Goal: Register for event/course

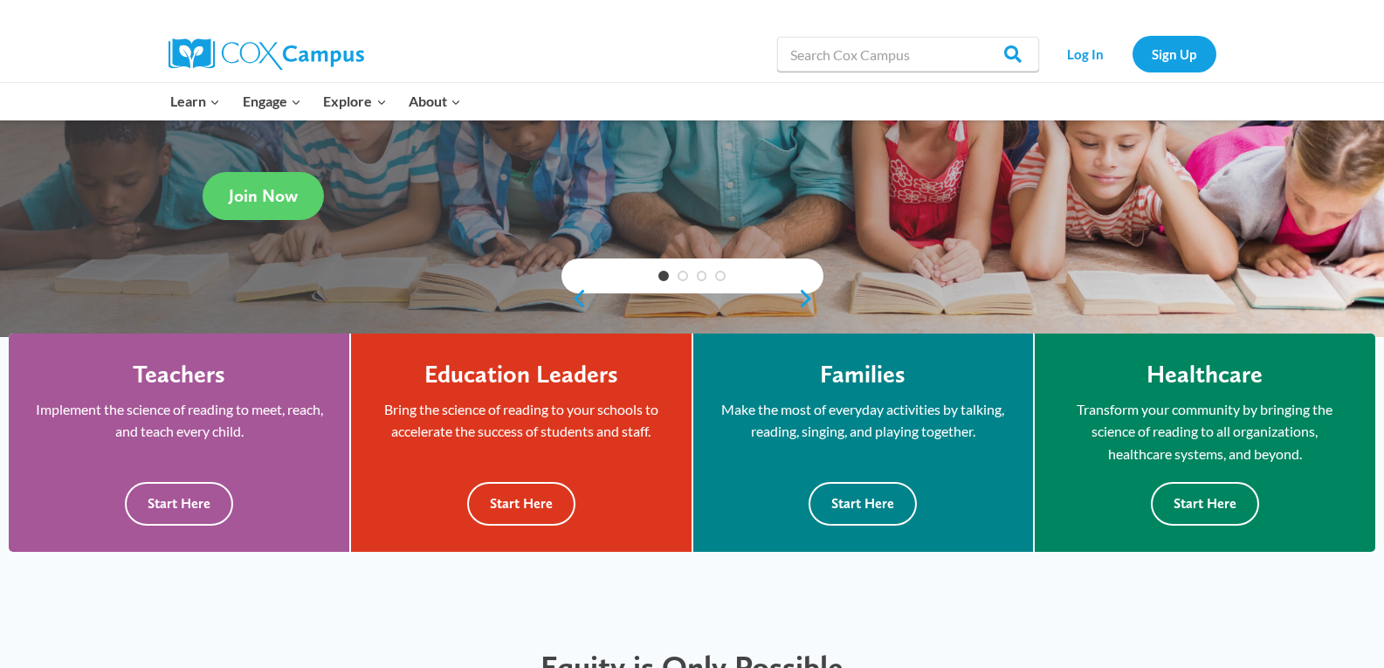
scroll to position [437, 0]
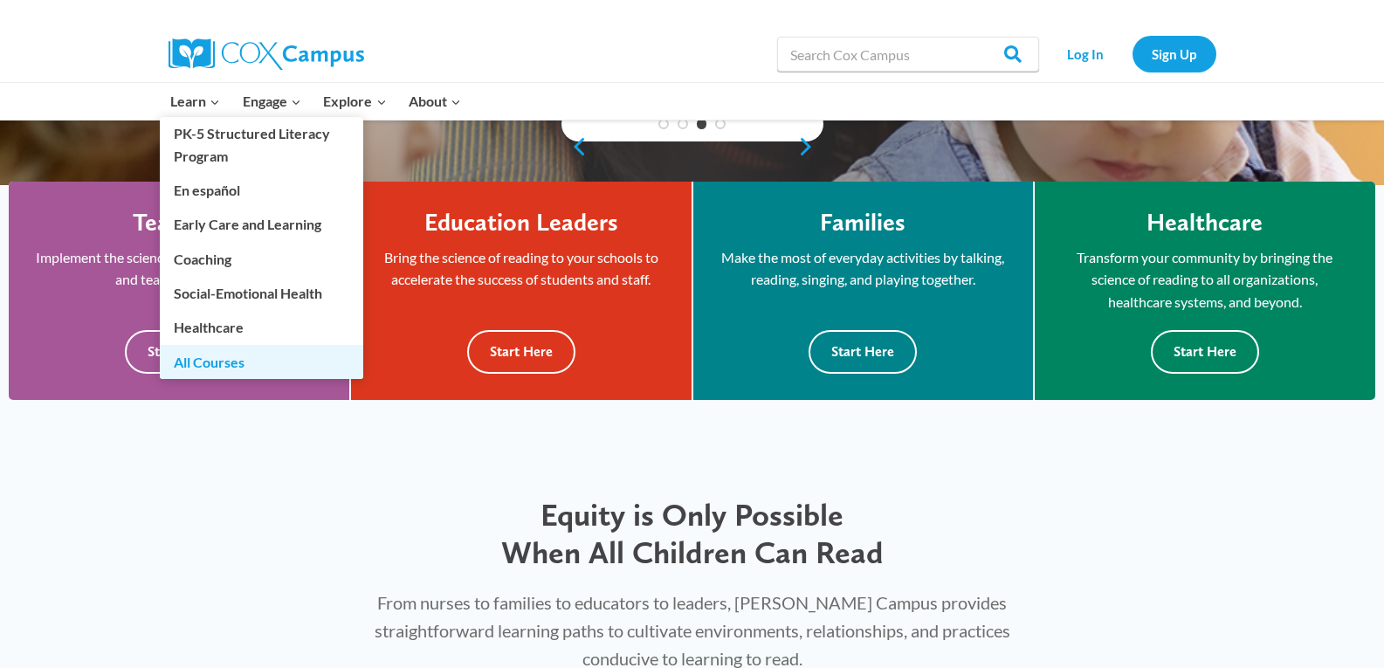
click at [231, 366] on link "All Courses" at bounding box center [261, 361] width 203 height 33
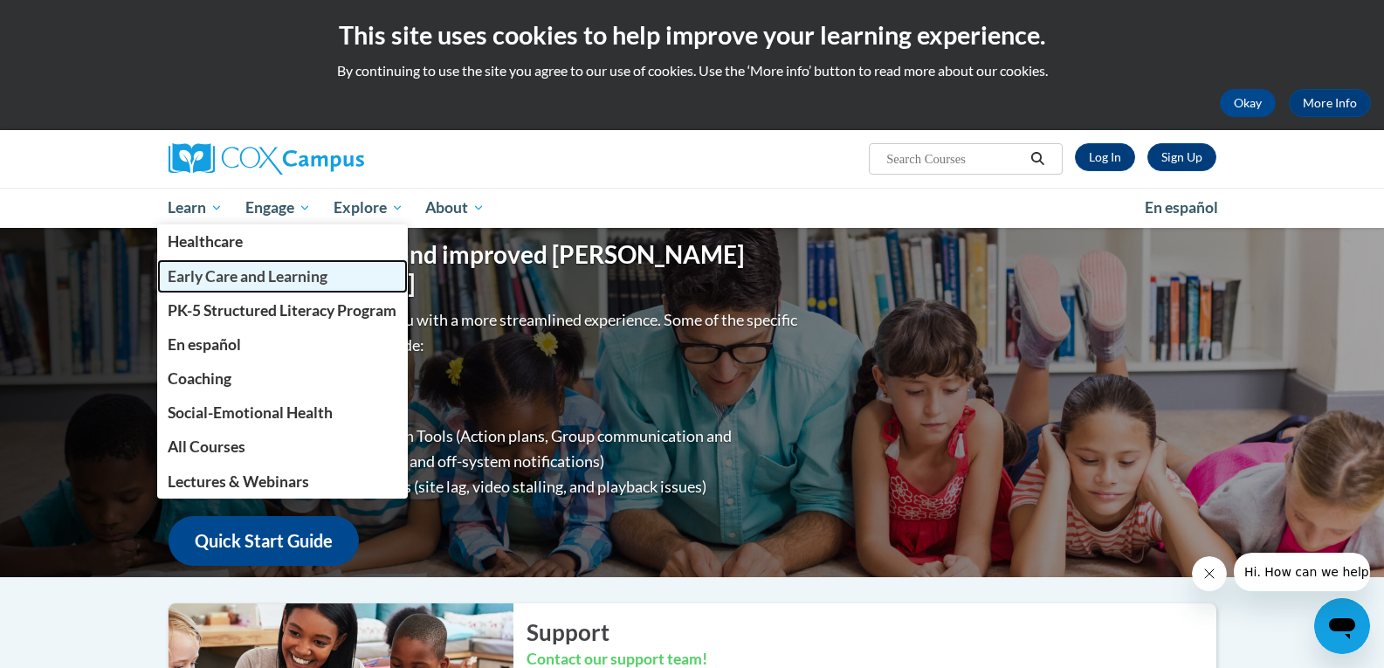
click at [280, 270] on span "Early Care and Learning" at bounding box center [248, 276] width 160 height 18
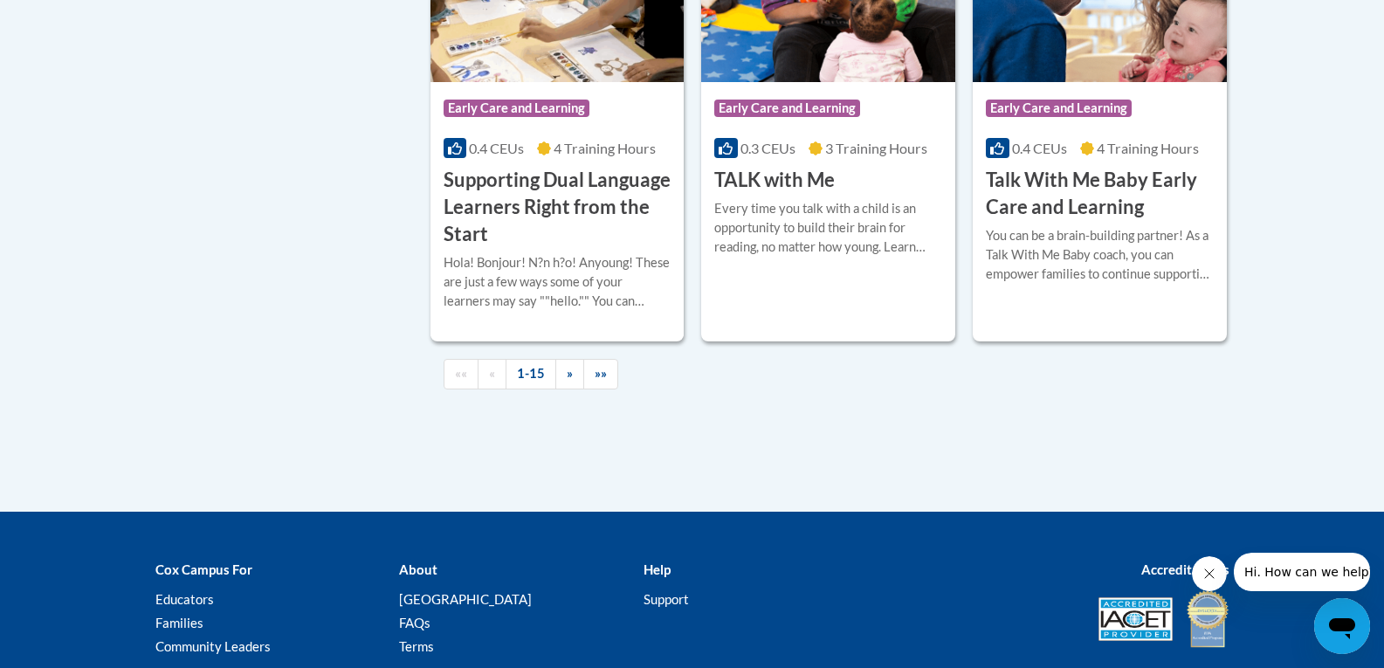
scroll to position [2620, 0]
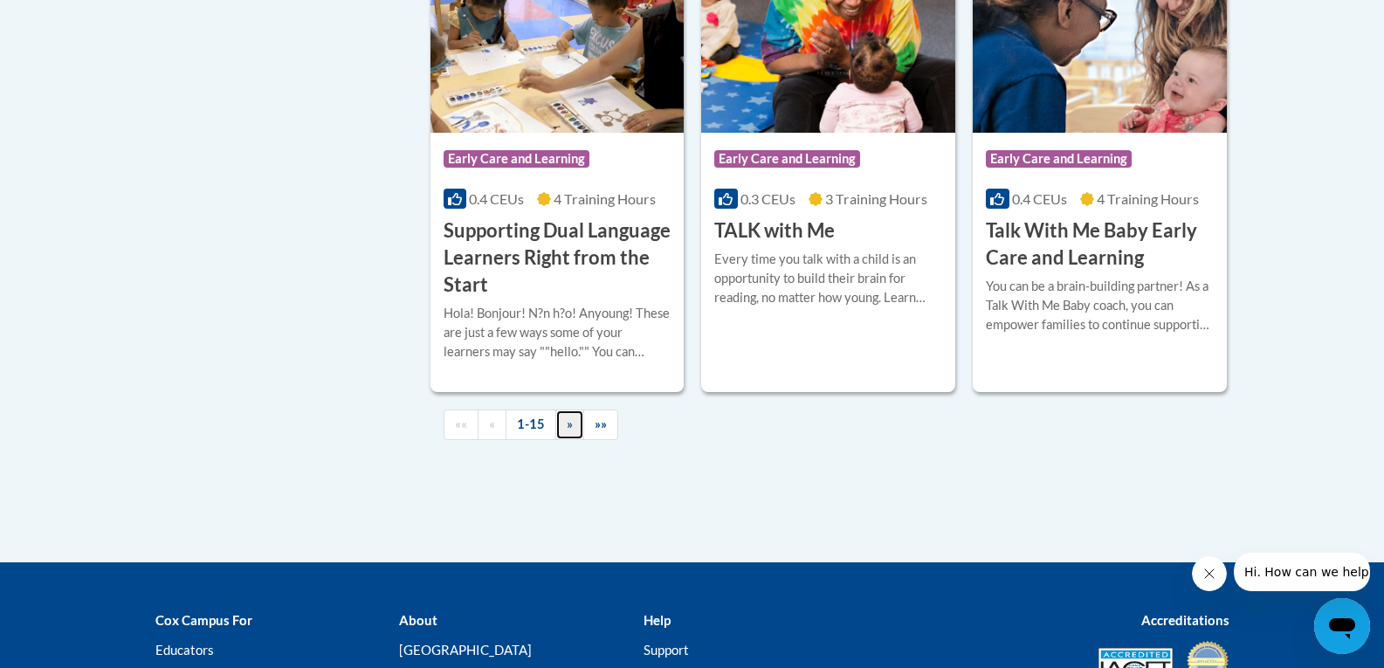
click at [563, 440] on link "»" at bounding box center [569, 425] width 29 height 31
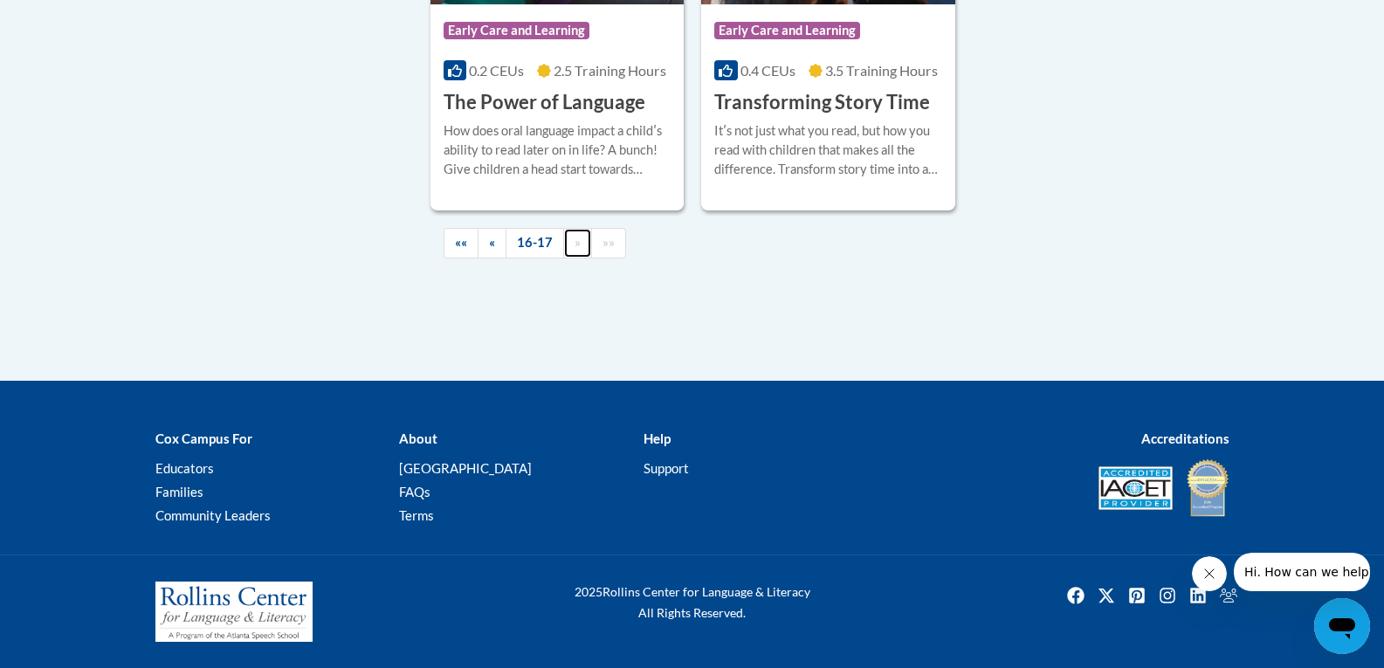
scroll to position [858, 0]
click at [496, 232] on link "«" at bounding box center [492, 243] width 29 height 31
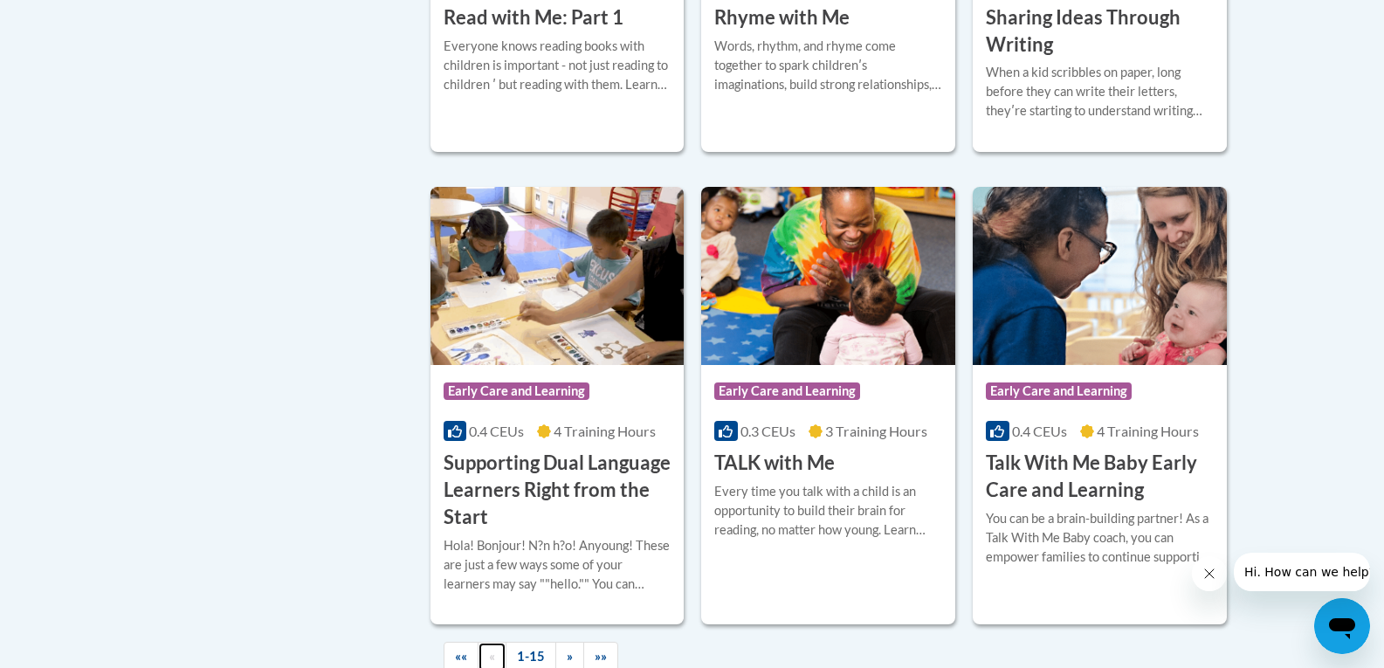
scroll to position [2517, 0]
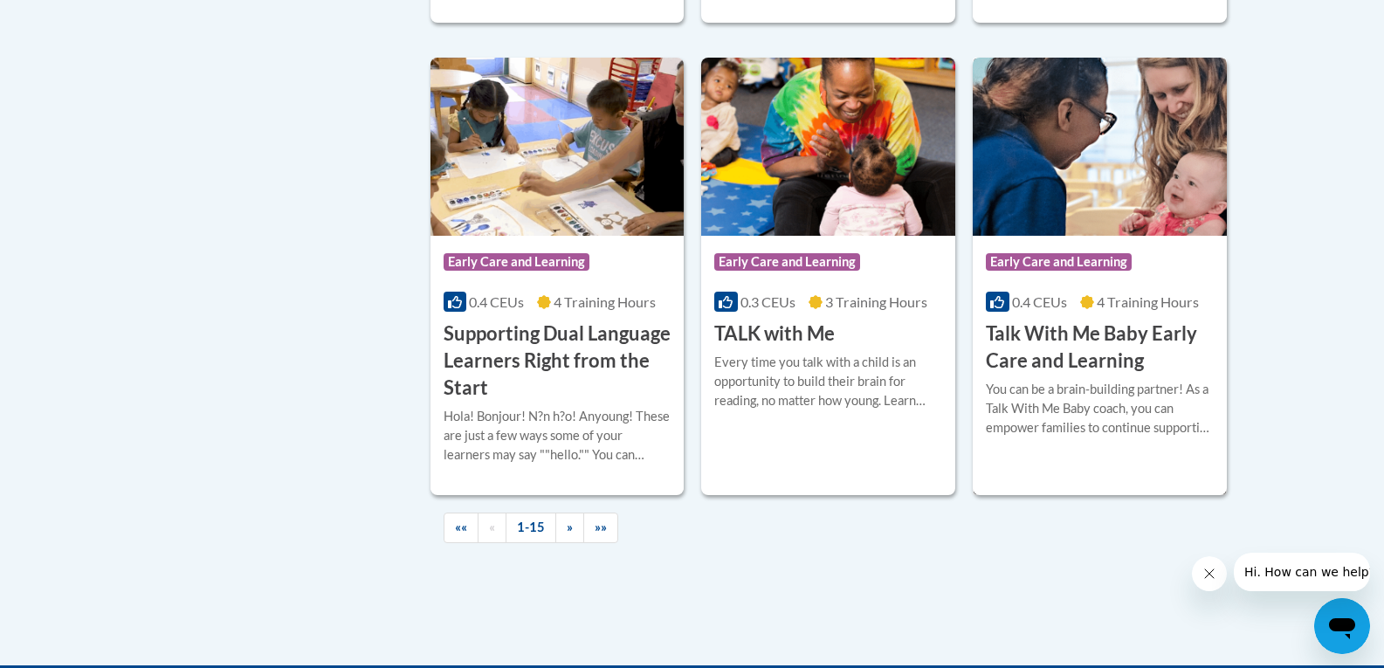
click at [1084, 375] on h3 "Talk With Me Baby Early Care and Learning" at bounding box center [1100, 348] width 228 height 54
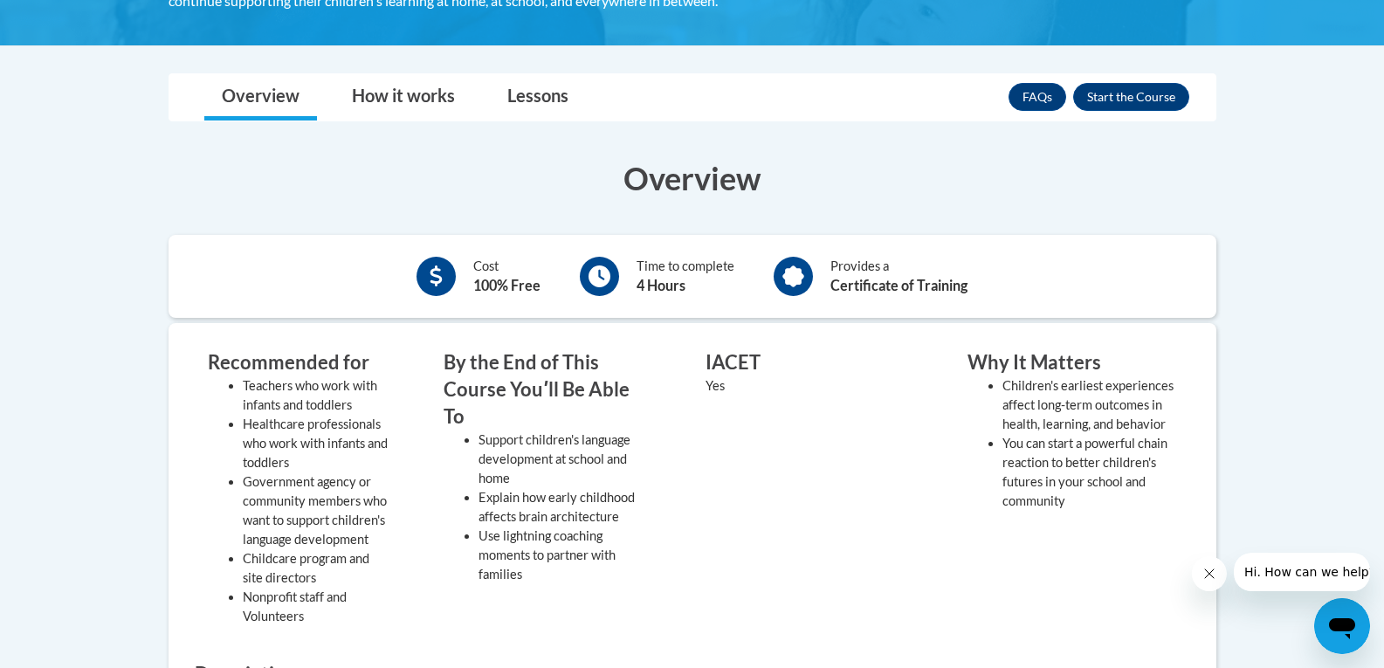
scroll to position [349, 0]
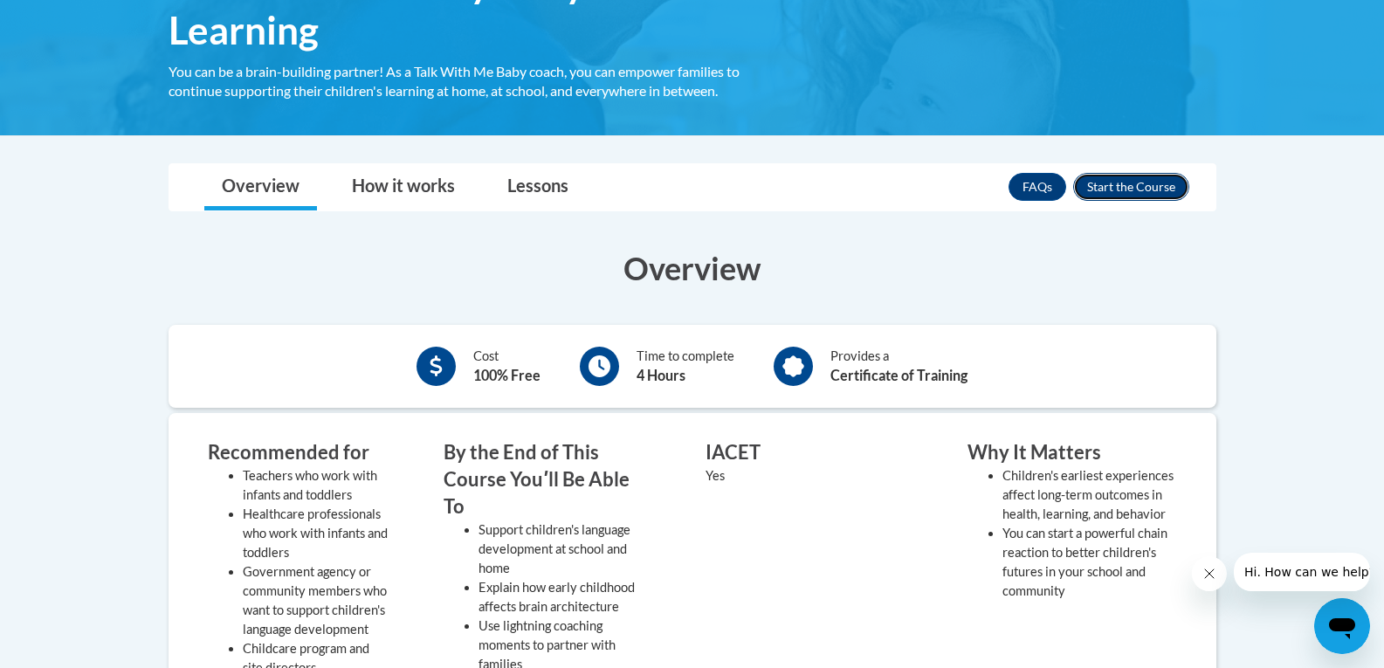
click at [1134, 186] on button "Enroll" at bounding box center [1131, 187] width 116 height 28
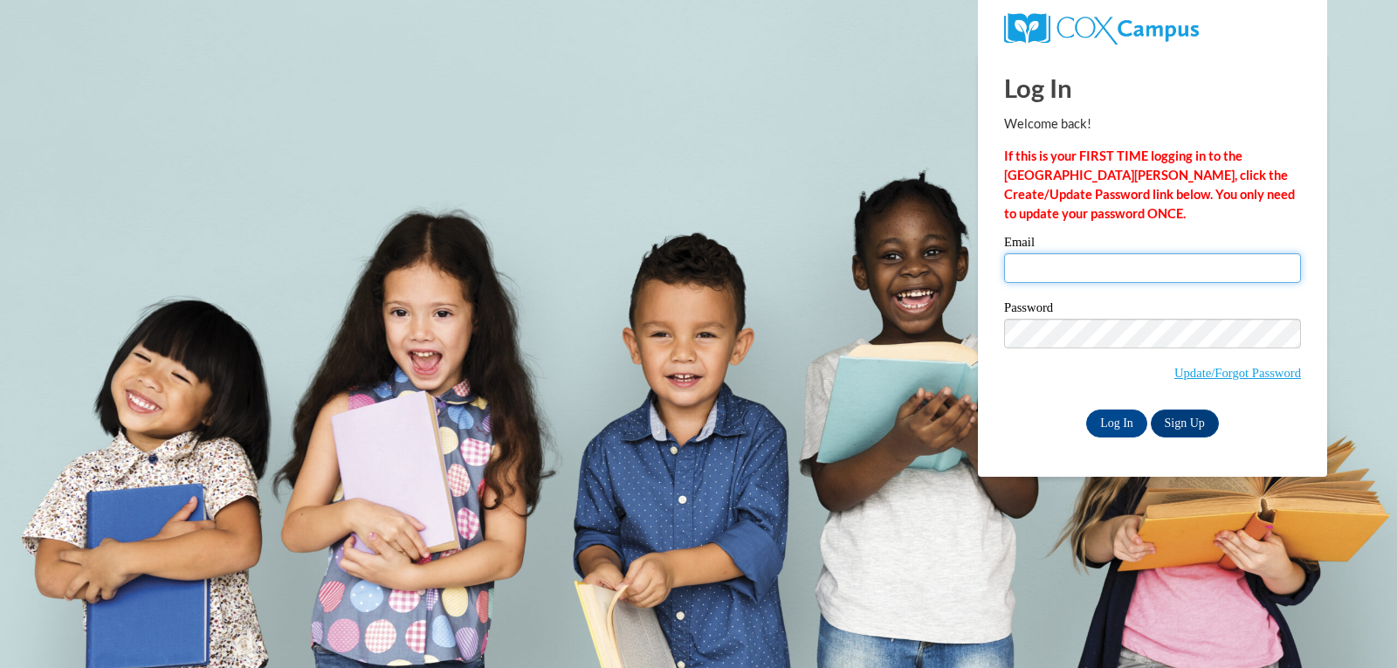
click at [1072, 278] on input "Email" at bounding box center [1152, 268] width 297 height 30
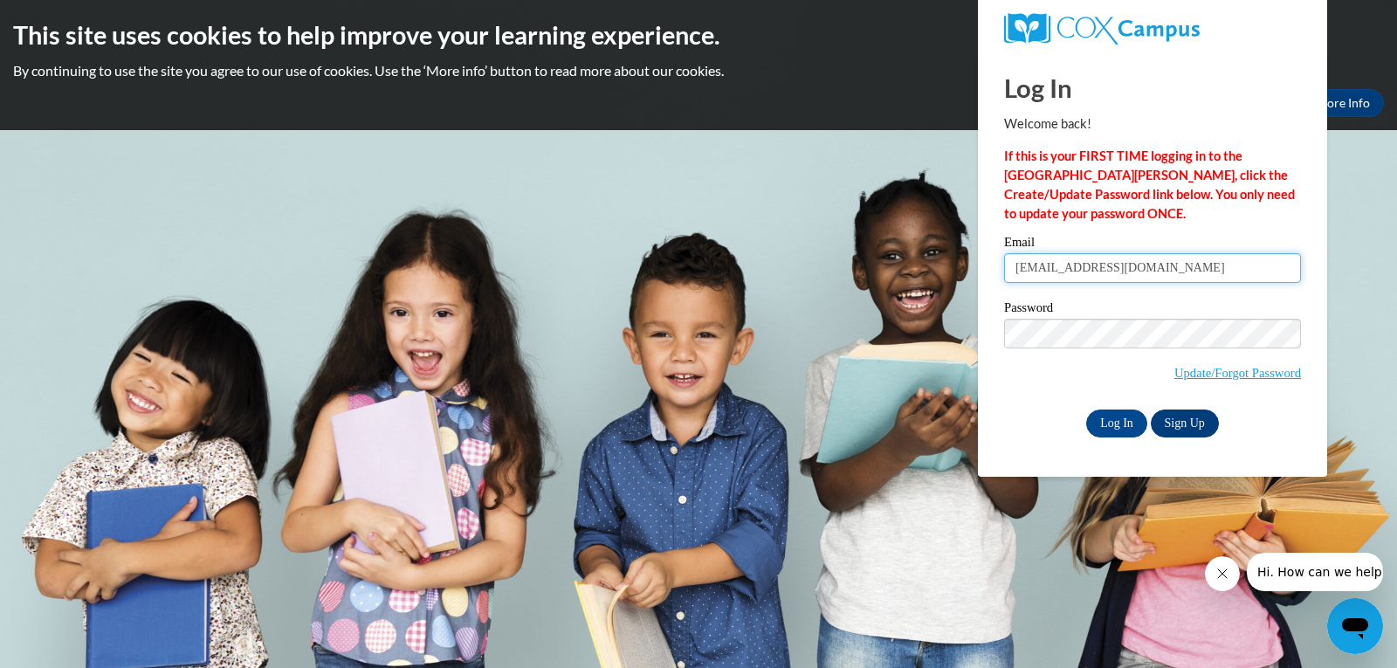
type input "[EMAIL_ADDRESS][DOMAIN_NAME]"
click at [1203, 417] on link "Sign Up" at bounding box center [1185, 424] width 68 height 28
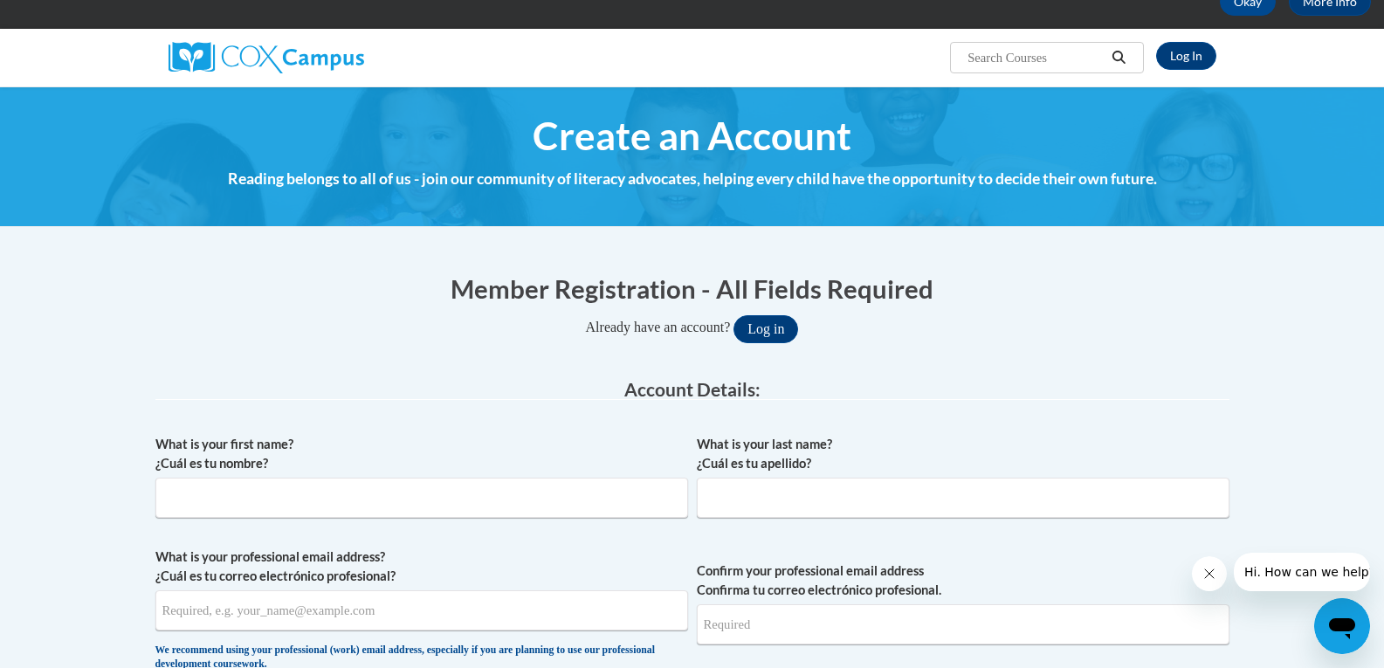
scroll to position [262, 0]
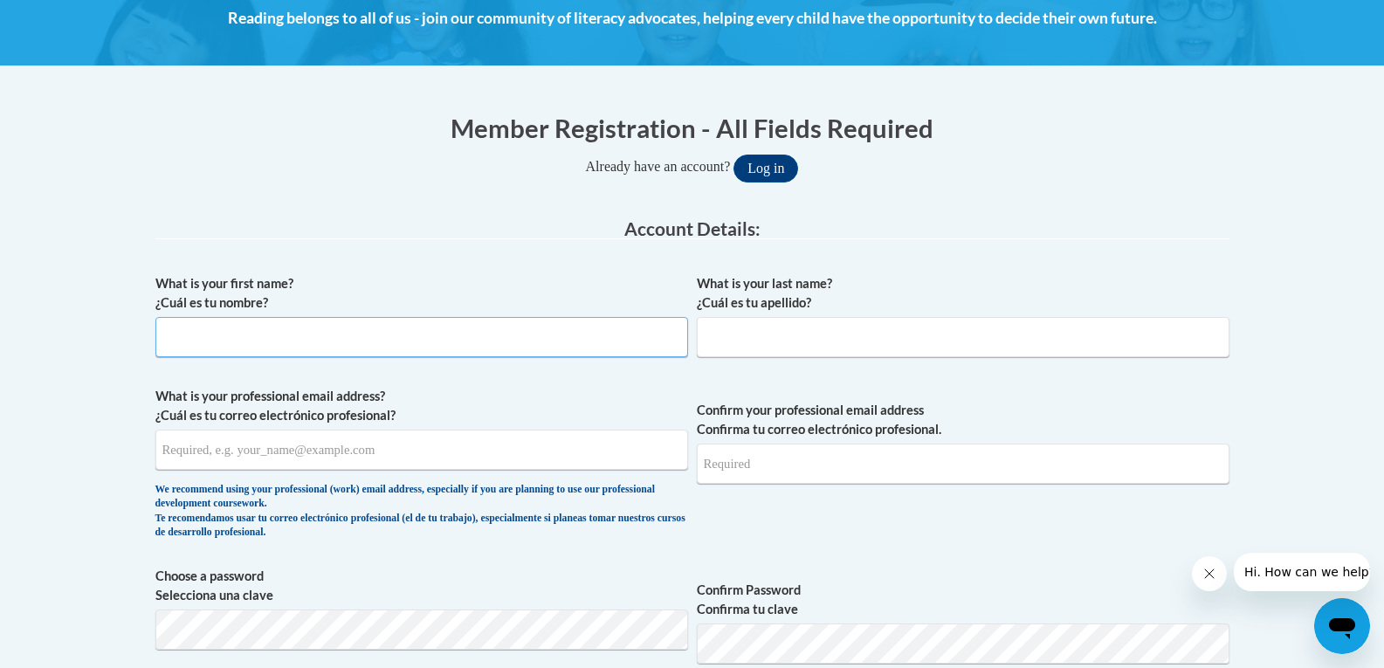
click at [297, 340] on input "What is your first name? ¿Cuál es tu nombre?" at bounding box center [421, 337] width 533 height 40
type input "[PERSON_NAME]"
click at [371, 458] on input "What is your professional email address? ¿Cuál es tu correo electrónico profesi…" at bounding box center [421, 450] width 533 height 40
type input "[EMAIL_ADDRESS][DOMAIN_NAME]"
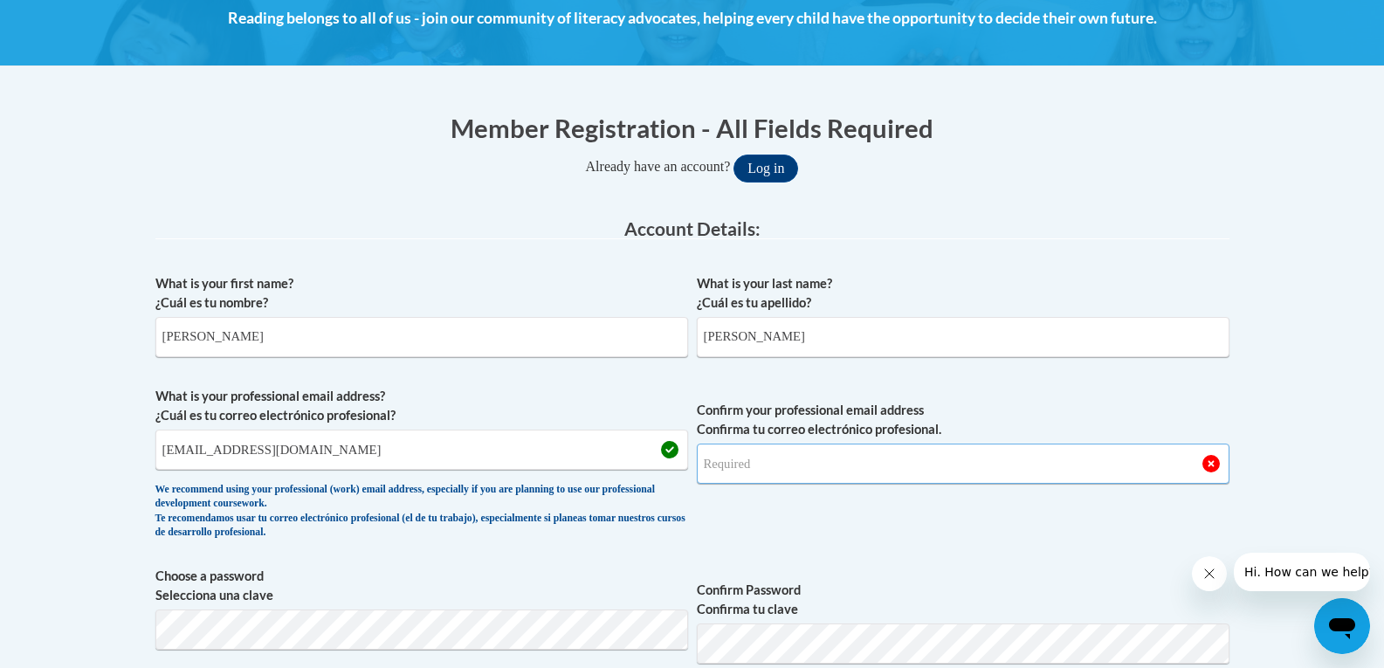
click at [797, 471] on input "Confirm your professional email address Confirma tu correo electrónico profesio…" at bounding box center [963, 464] width 533 height 40
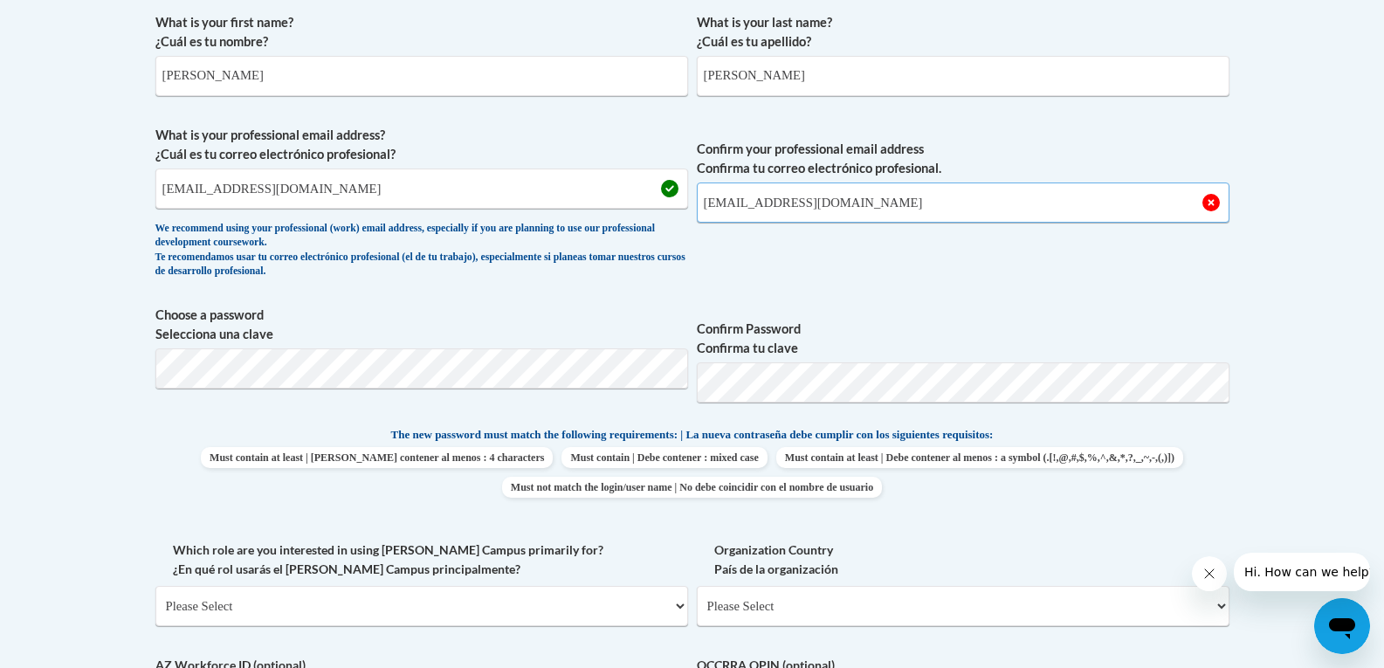
scroll to position [524, 0]
type input "[EMAIL_ADDRESS][DOMAIN_NAME]"
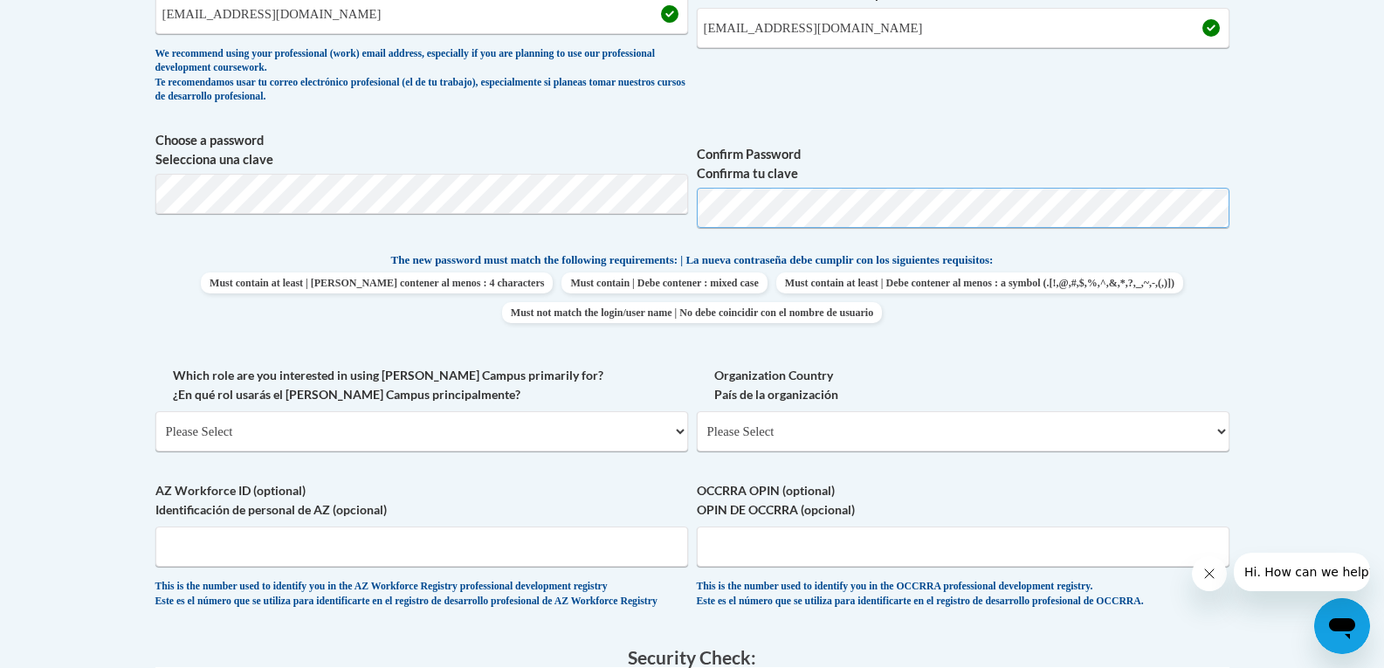
scroll to position [699, 0]
click at [248, 433] on select "Please Select College/University | Colegio/Universidad Community/Nonprofit Part…" at bounding box center [421, 430] width 533 height 40
select select "fbf2d438-af2f-41f8-98f1-81c410e29de3"
click at [155, 410] on select "Please Select College/University | Colegio/Universidad Community/Nonprofit Part…" at bounding box center [421, 430] width 533 height 40
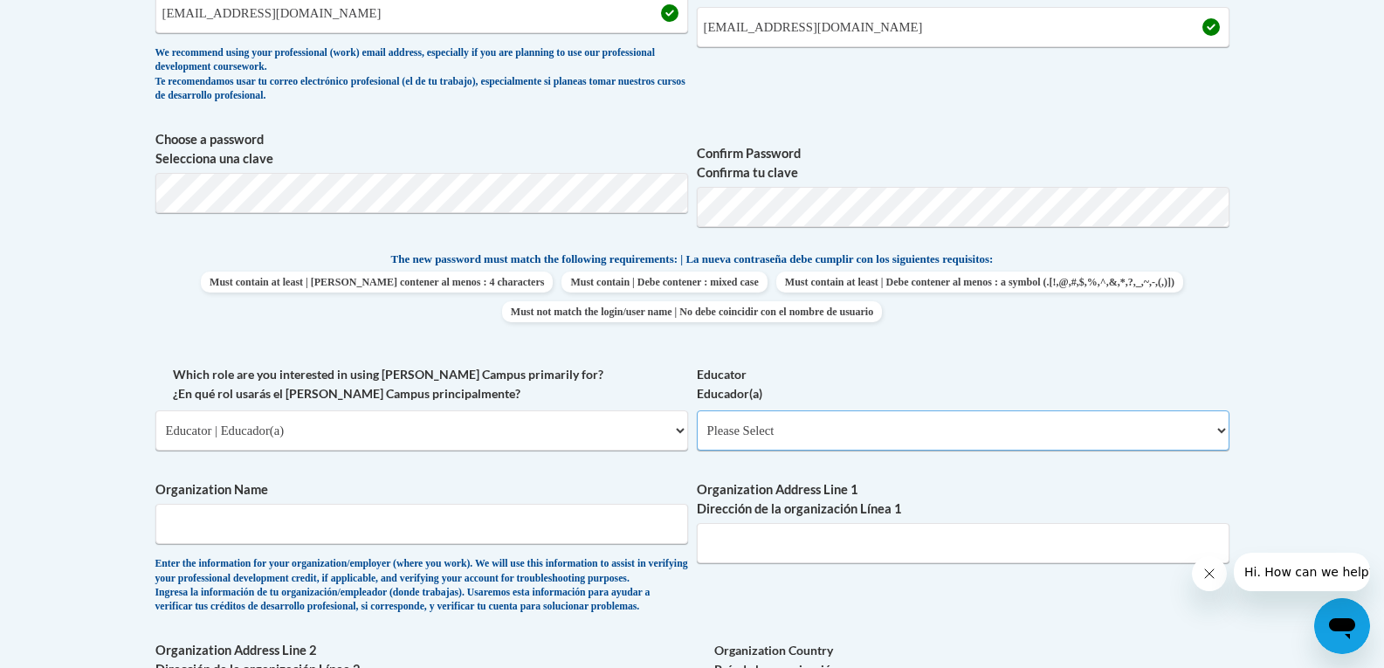
click at [828, 432] on select "Please Select Early Learning/Daycare Teacher/Family Home Care Provider | Maestr…" at bounding box center [963, 430] width 533 height 40
select select "5e2af403-4f2c-4e49-a02f-103e55d7b75b"
click at [697, 410] on select "Please Select Early Learning/Daycare Teacher/Family Home Care Provider | Maestr…" at bounding box center [963, 430] width 533 height 40
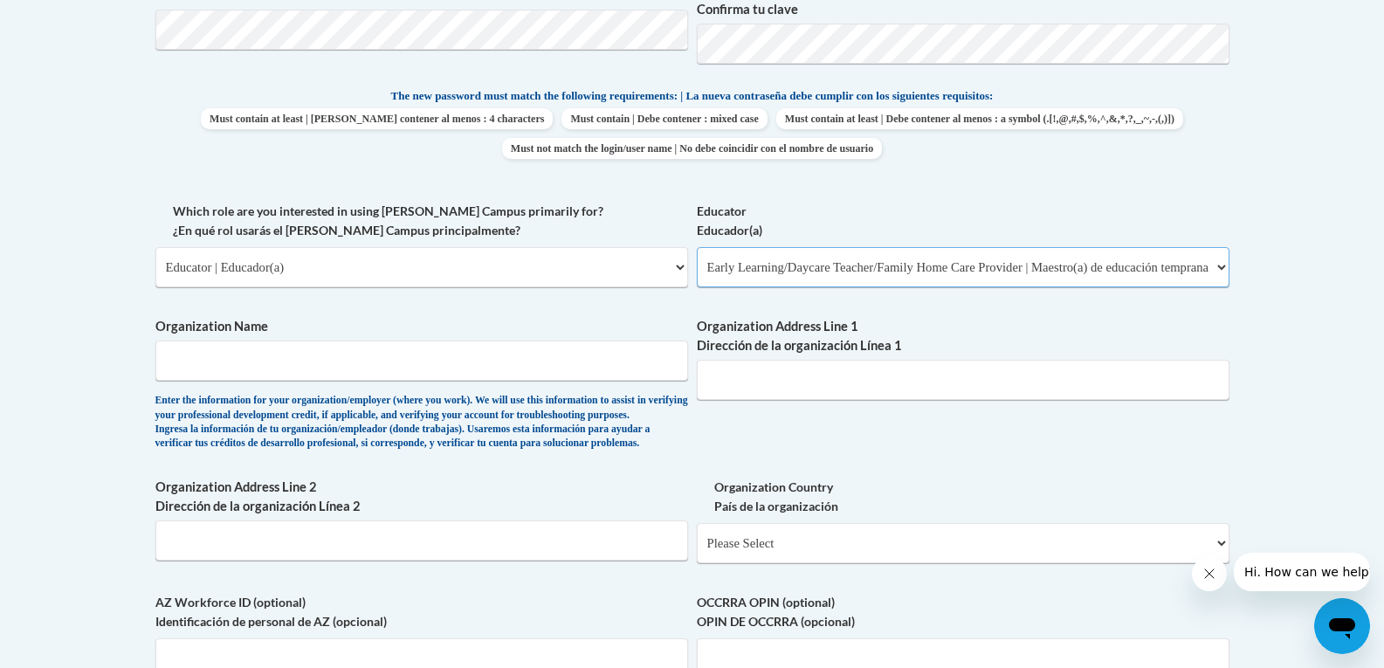
scroll to position [873, 0]
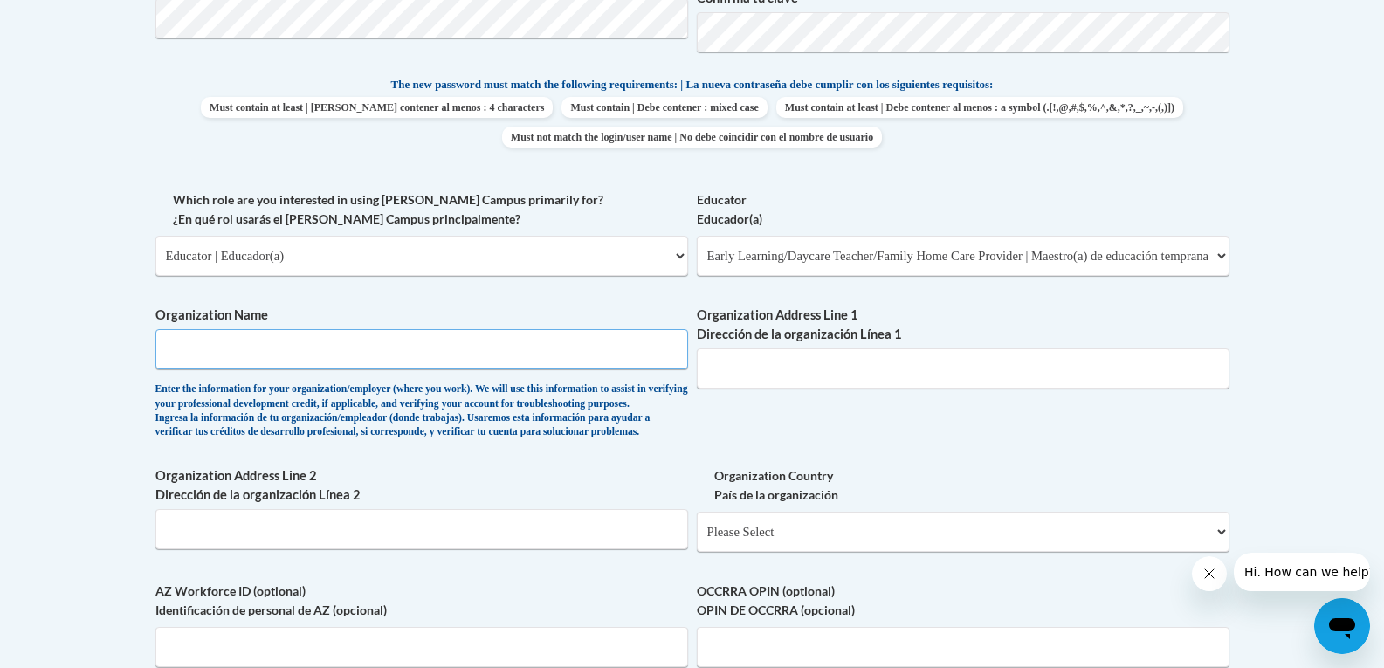
click at [321, 330] on input "Organization Name" at bounding box center [421, 349] width 533 height 40
type input "Primrose School of Wellington"
click at [810, 378] on input "Organization Address Line 1 Dirección de la organización Línea 1" at bounding box center [963, 368] width 533 height 40
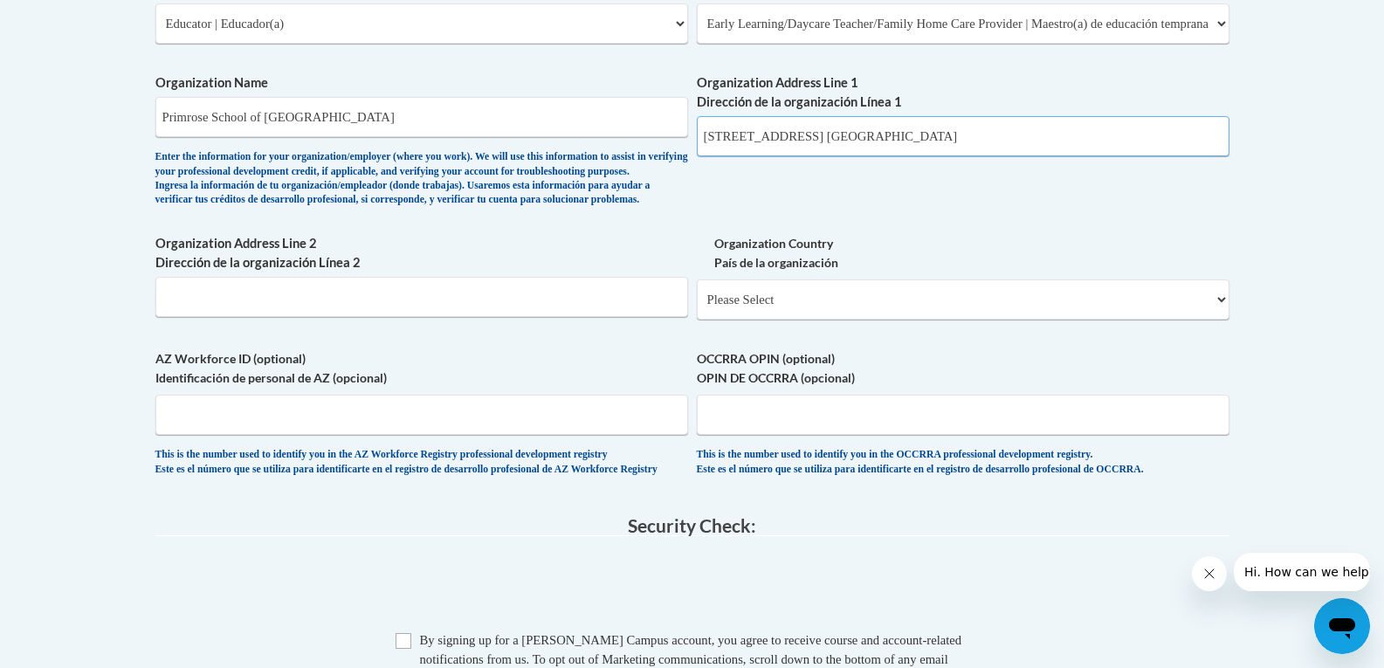
scroll to position [1135, 0]
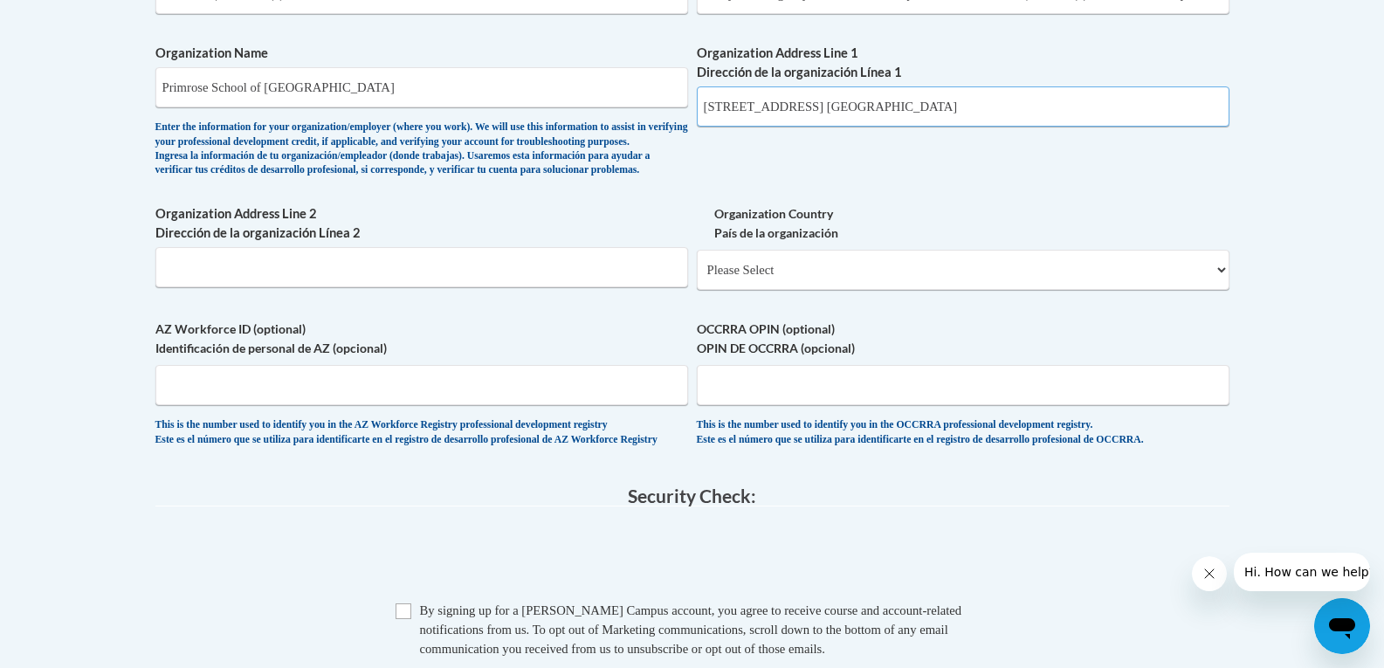
type input "3708 Flower Mound Rd. Flower Mound TX 76210"
click at [349, 287] on input "Organization Address Line 2 Dirección de la organización Línea 2" at bounding box center [421, 267] width 533 height 40
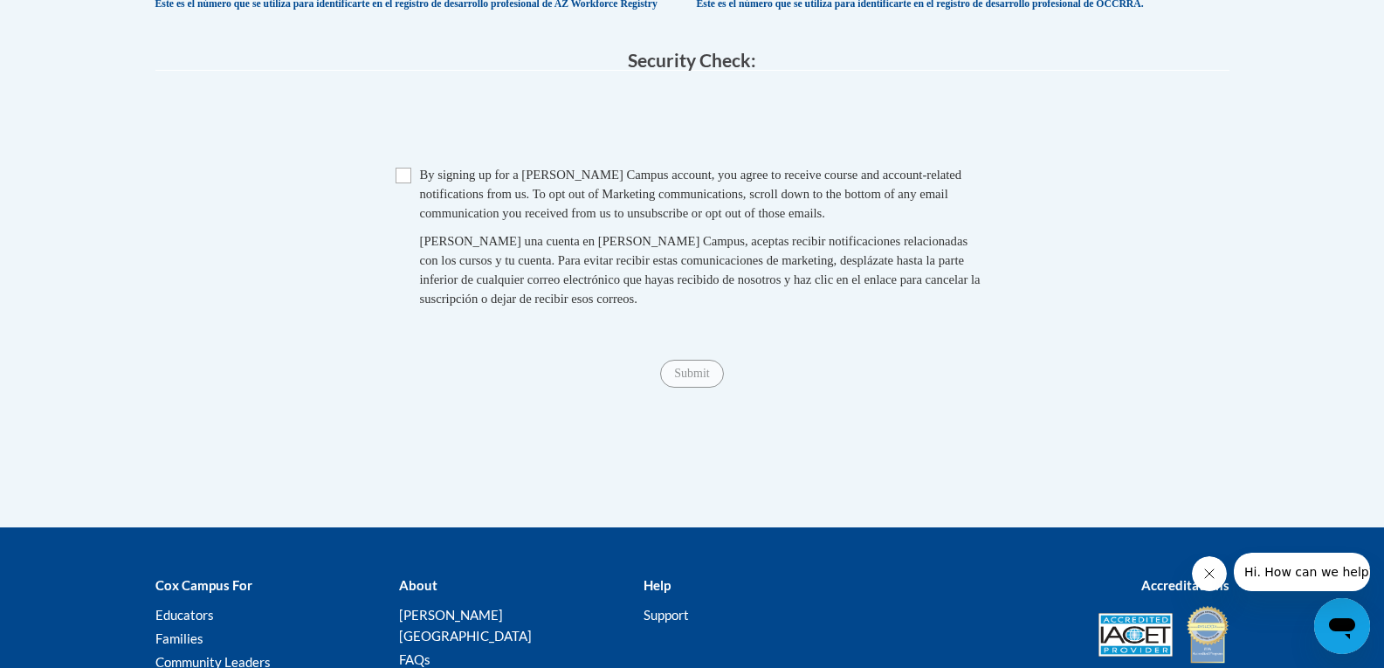
scroll to position [1572, 0]
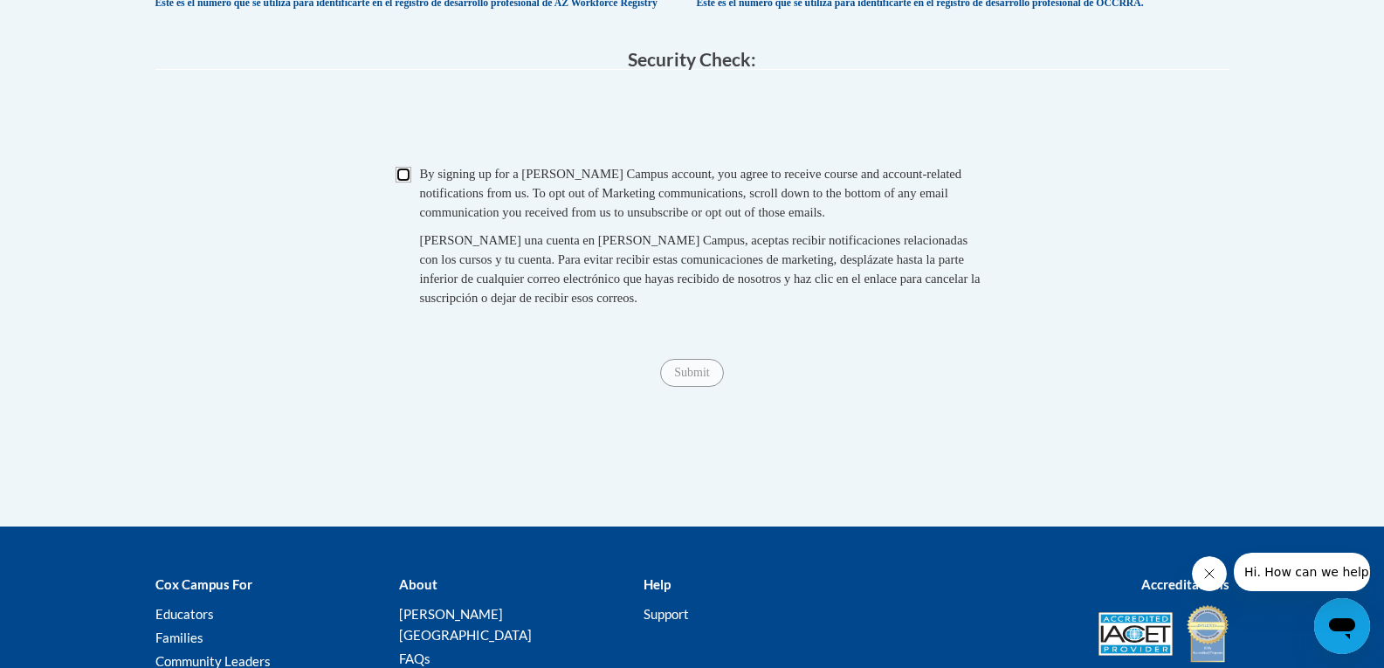
click at [399, 183] on input "Checkbox" at bounding box center [404, 175] width 16 height 16
checkbox input "true"
click at [688, 387] on input "Submit" at bounding box center [691, 373] width 63 height 28
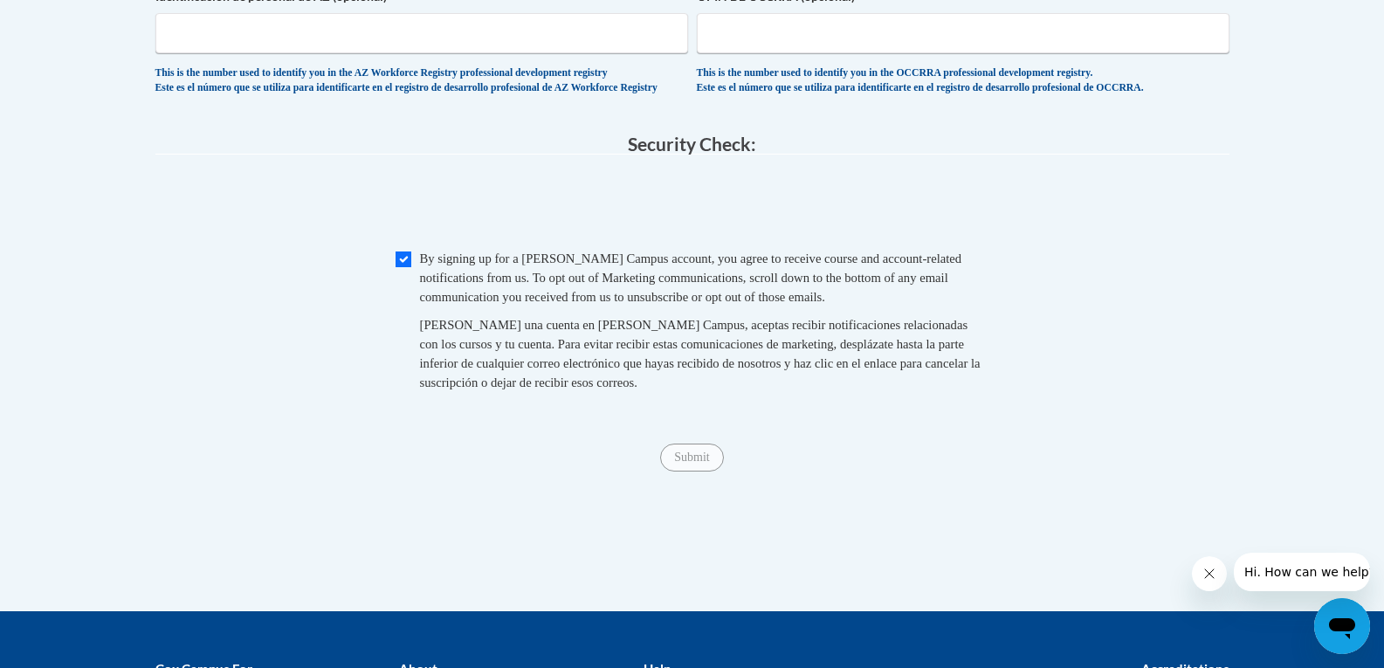
scroll to position [1587, 0]
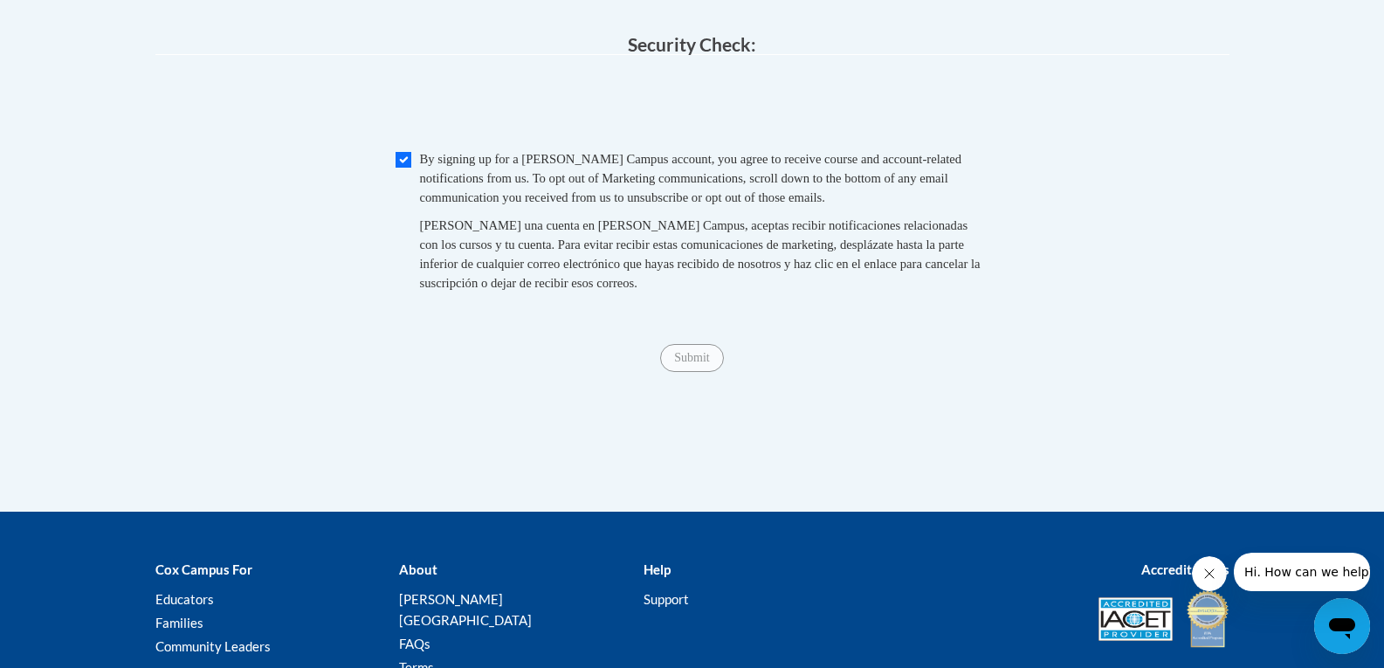
click at [1210, 569] on icon "Close message from company" at bounding box center [1209, 574] width 14 height 14
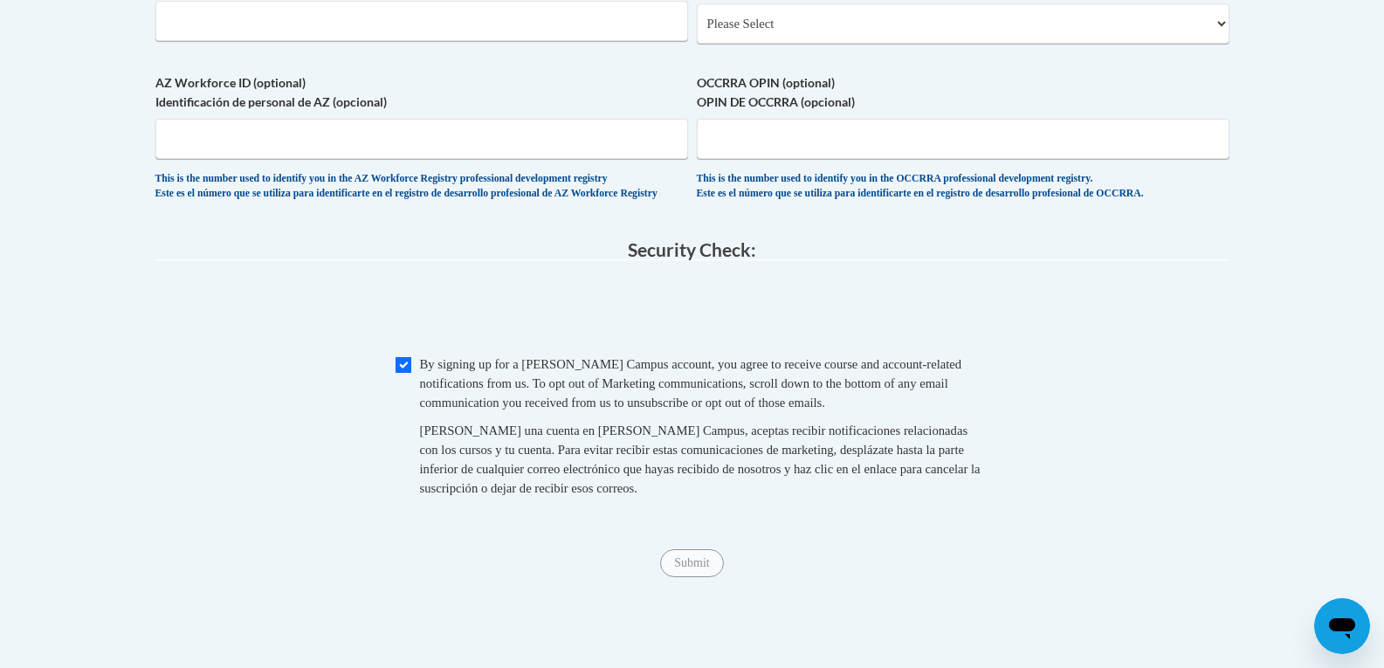
scroll to position [1412, 0]
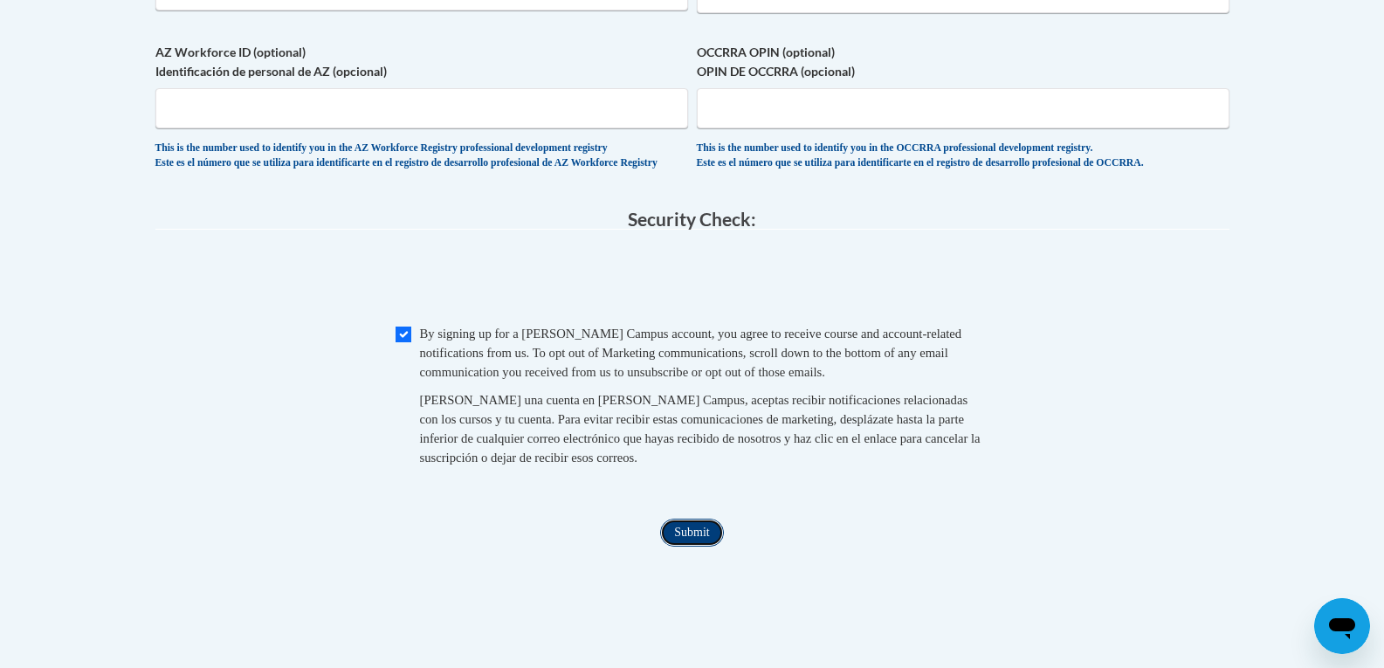
click at [691, 547] on input "Submit" at bounding box center [691, 533] width 63 height 28
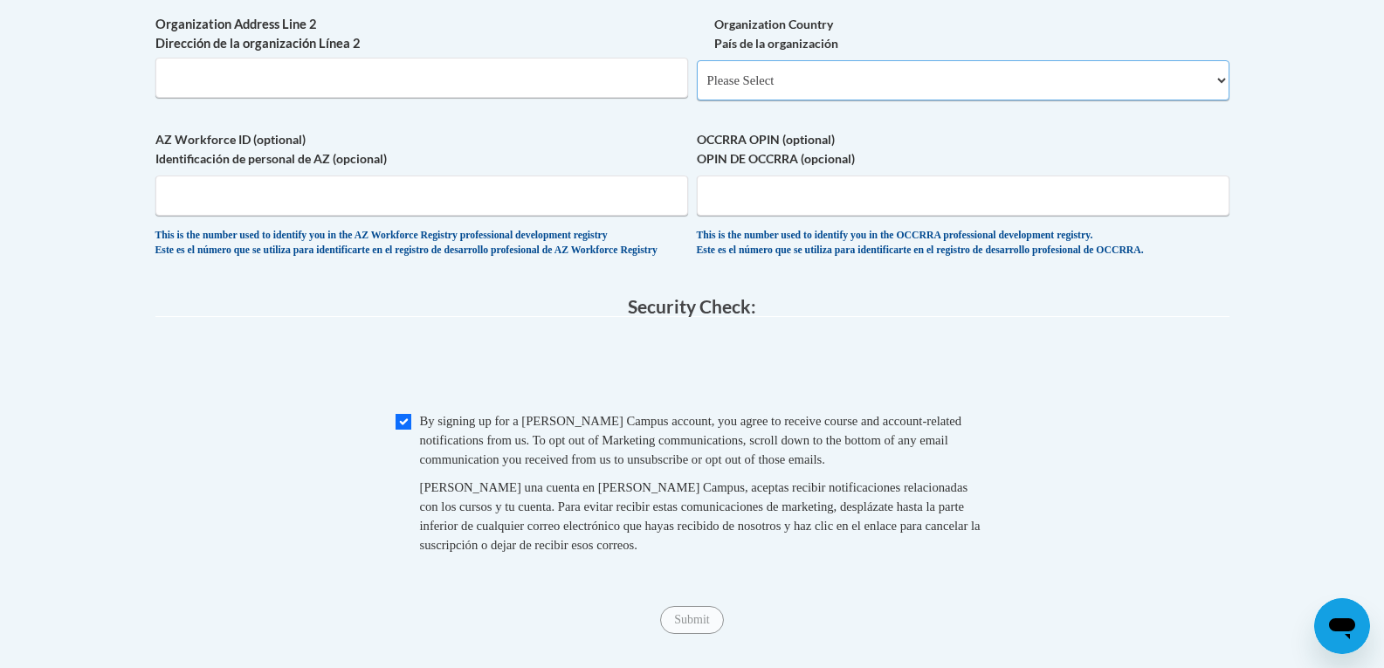
scroll to position [1237, 0]
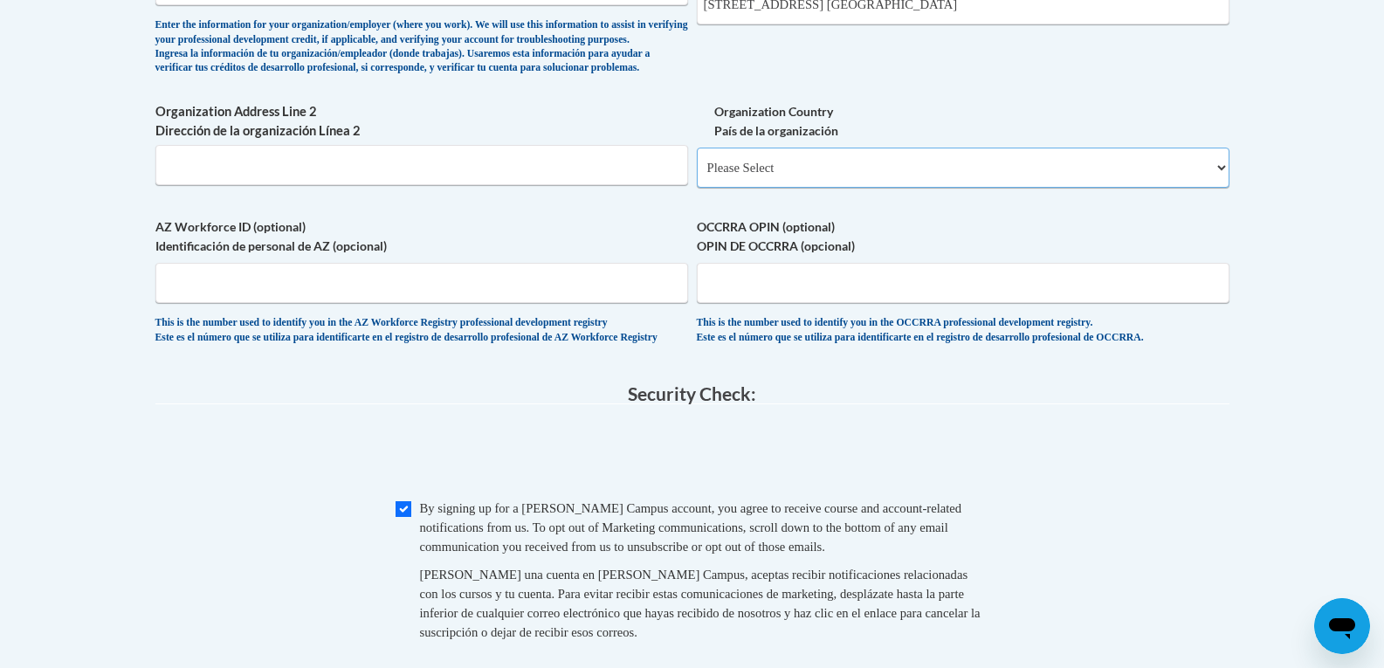
click at [748, 188] on select "Please Select United States | Estados Unidos Outside of the United States | Fue…" at bounding box center [963, 168] width 533 height 40
select select "ad49bcad-a171-4b2e-b99c-48b446064914"
click at [697, 176] on select "Please Select United States | Estados Unidos Outside of the United States | Fue…" at bounding box center [963, 168] width 533 height 40
select select
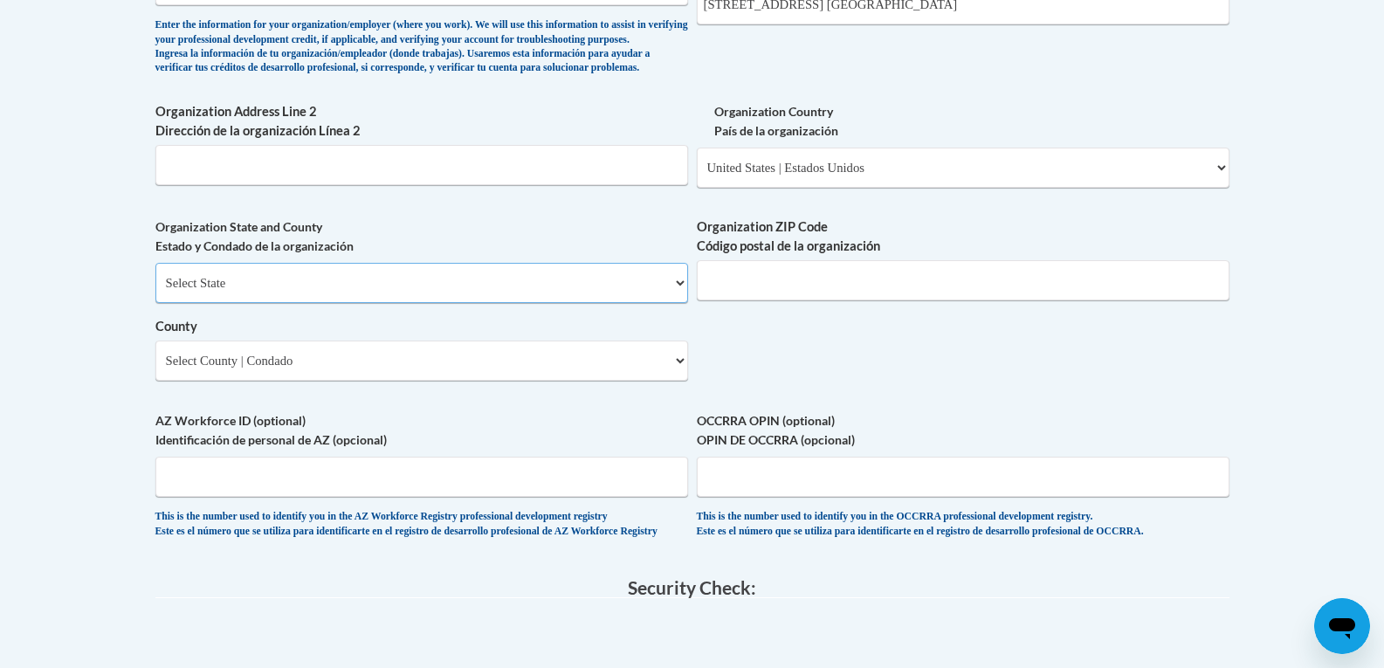
click at [230, 303] on select "Select State Alabama Alaska Arizona Arkansas California Colorado Connecticut De…" at bounding box center [421, 283] width 533 height 40
select select "Texas"
click at [155, 292] on select "Select State Alabama Alaska Arizona Arkansas California Colorado Connecticut De…" at bounding box center [421, 283] width 533 height 40
click at [286, 381] on select "County" at bounding box center [421, 361] width 533 height 40
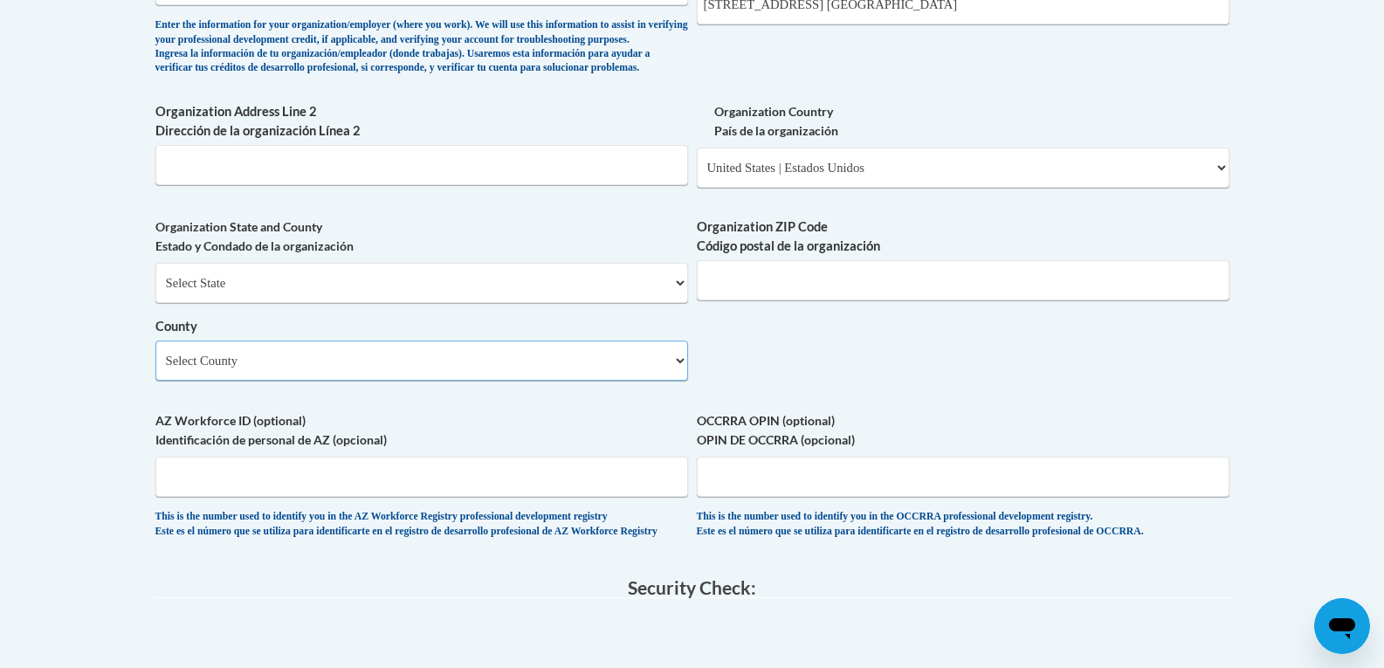
click at [540, 381] on select "Select County Anderson Andrews Angelina Aransas Archer Armstrong Atascosa Austi…" at bounding box center [421, 361] width 533 height 40
select select "Denton"
click at [155, 369] on select "Select County Anderson Andrews Angelina Aransas Archer Armstrong Atascosa Austi…" at bounding box center [421, 361] width 533 height 40
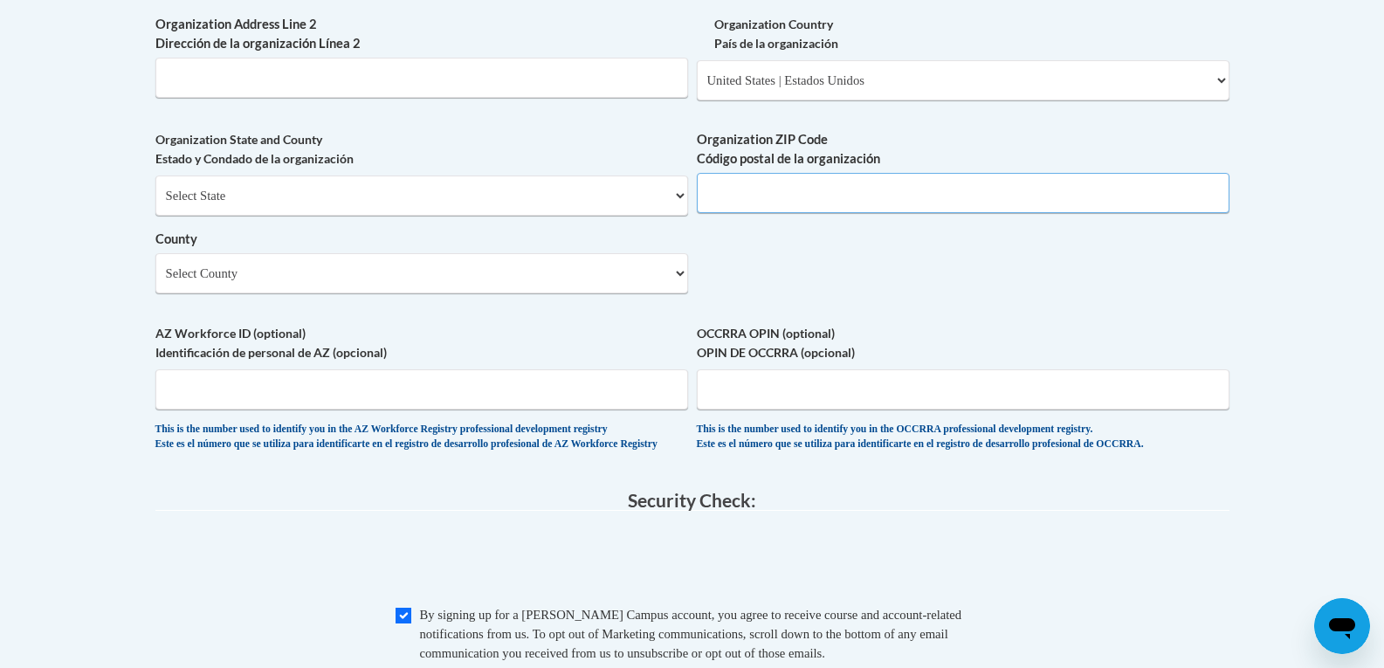
click at [798, 213] on input "Organization ZIP Code Código postal de la organización" at bounding box center [963, 193] width 533 height 40
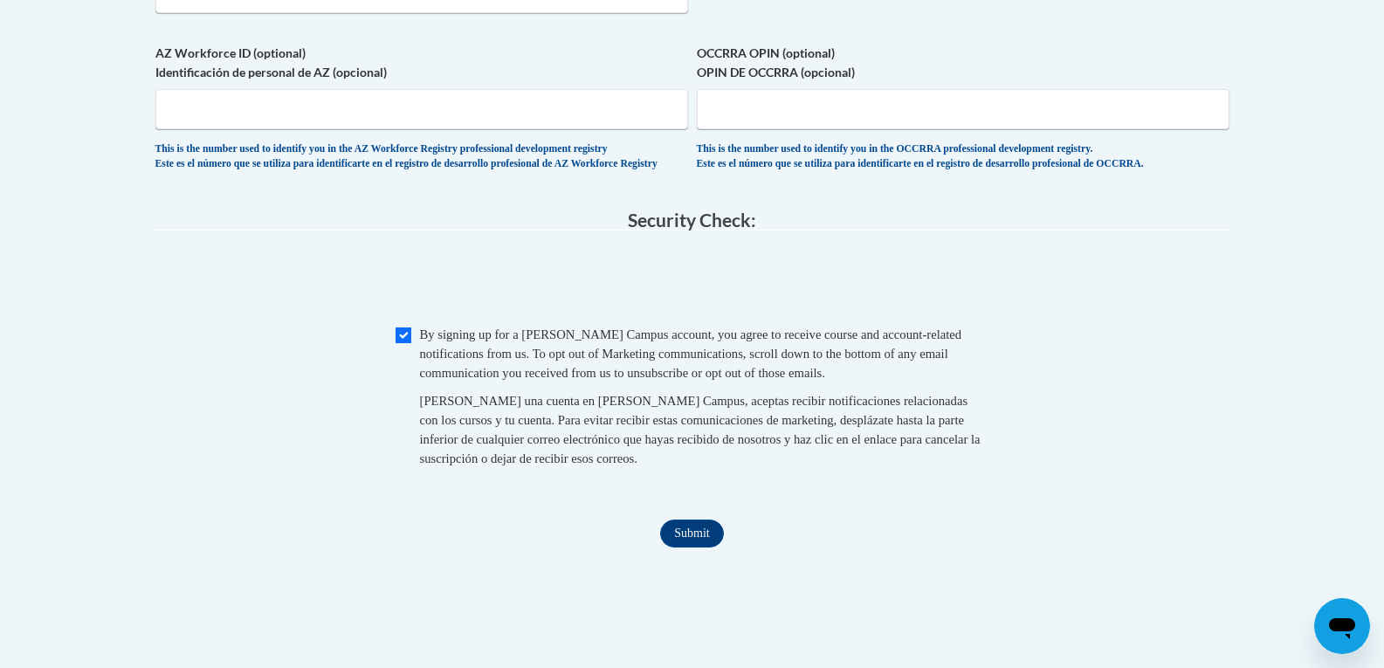
scroll to position [1761, 0]
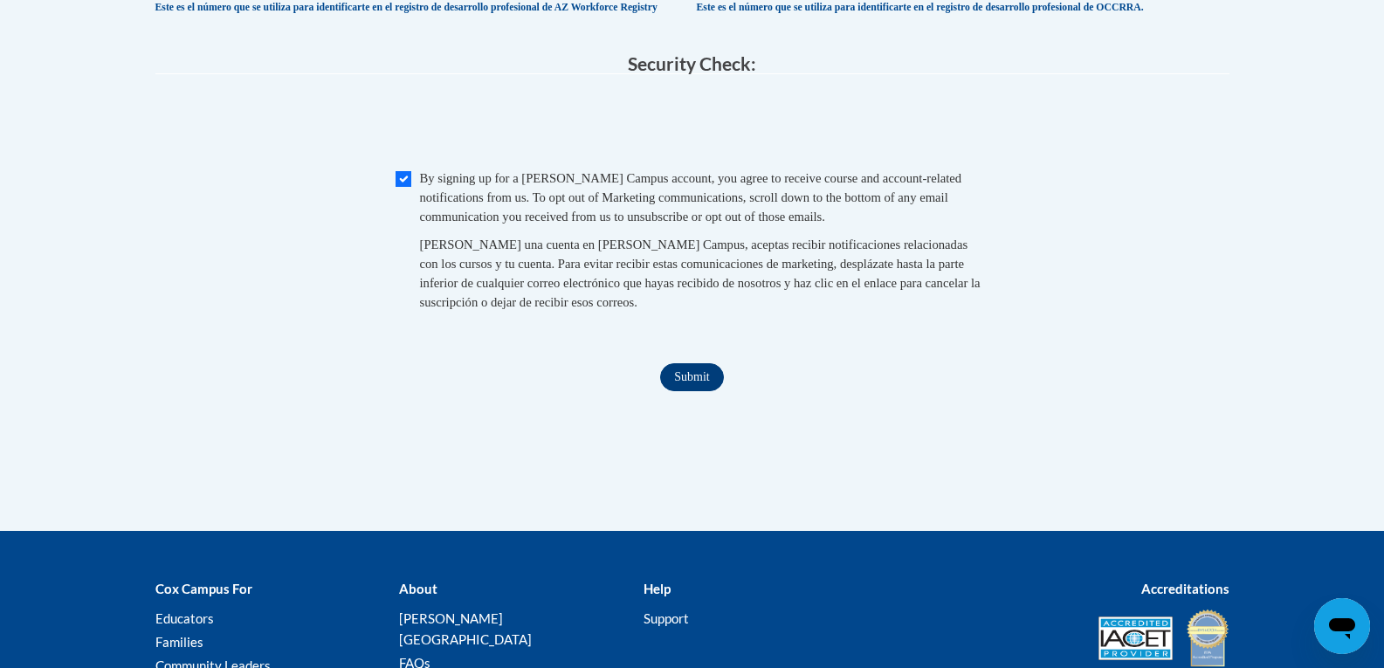
type input "76210"
click at [698, 391] on input "Submit" at bounding box center [691, 377] width 63 height 28
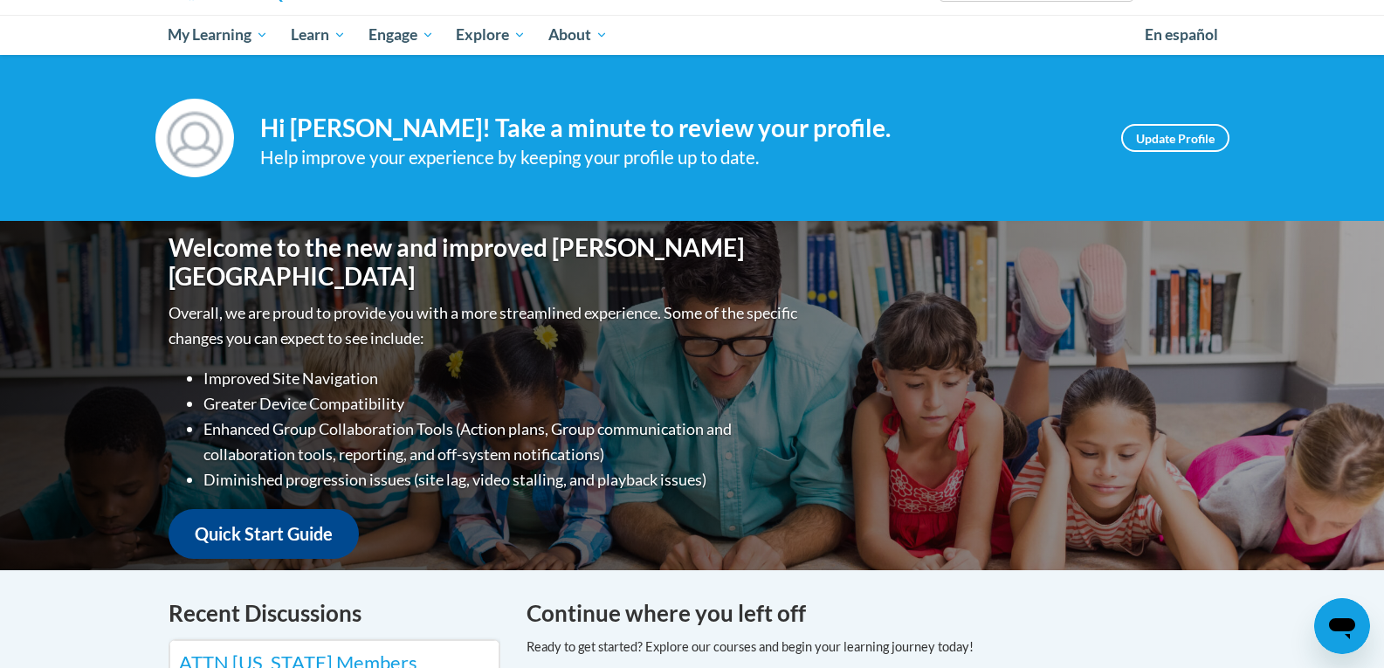
scroll to position [92, 0]
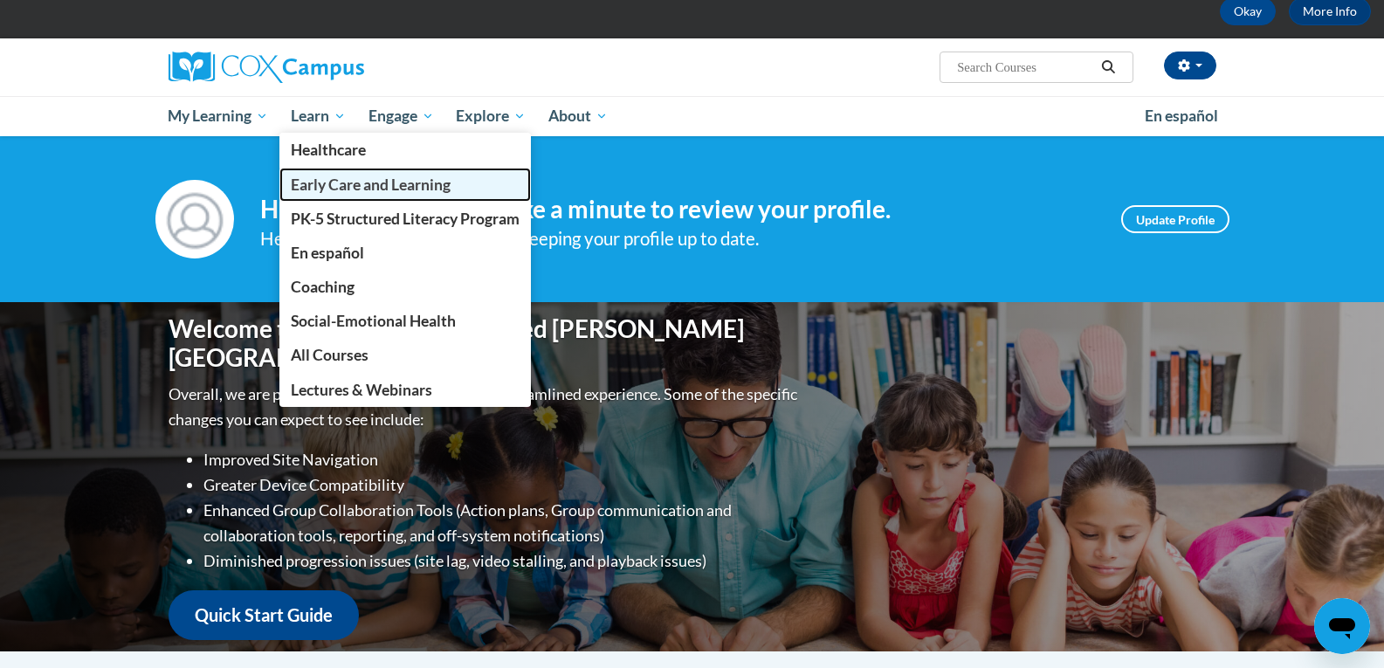
click at [340, 180] on span "Early Care and Learning" at bounding box center [371, 185] width 160 height 18
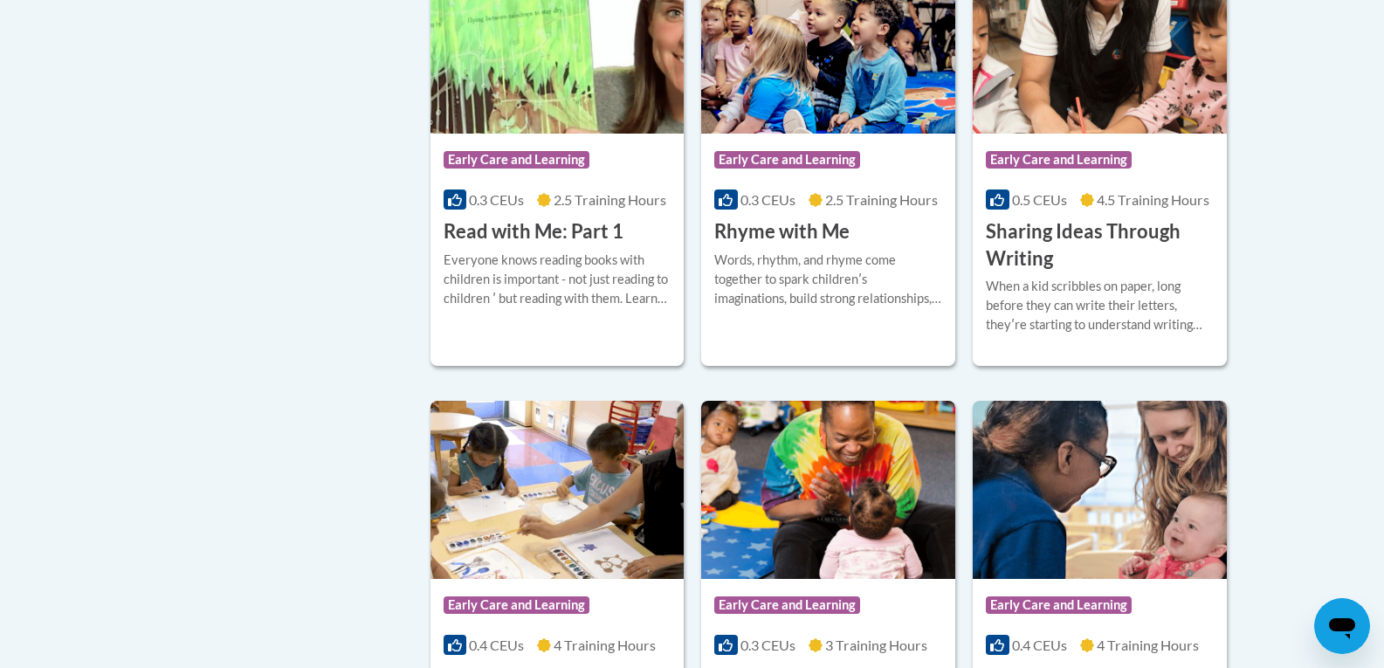
scroll to position [2183, 0]
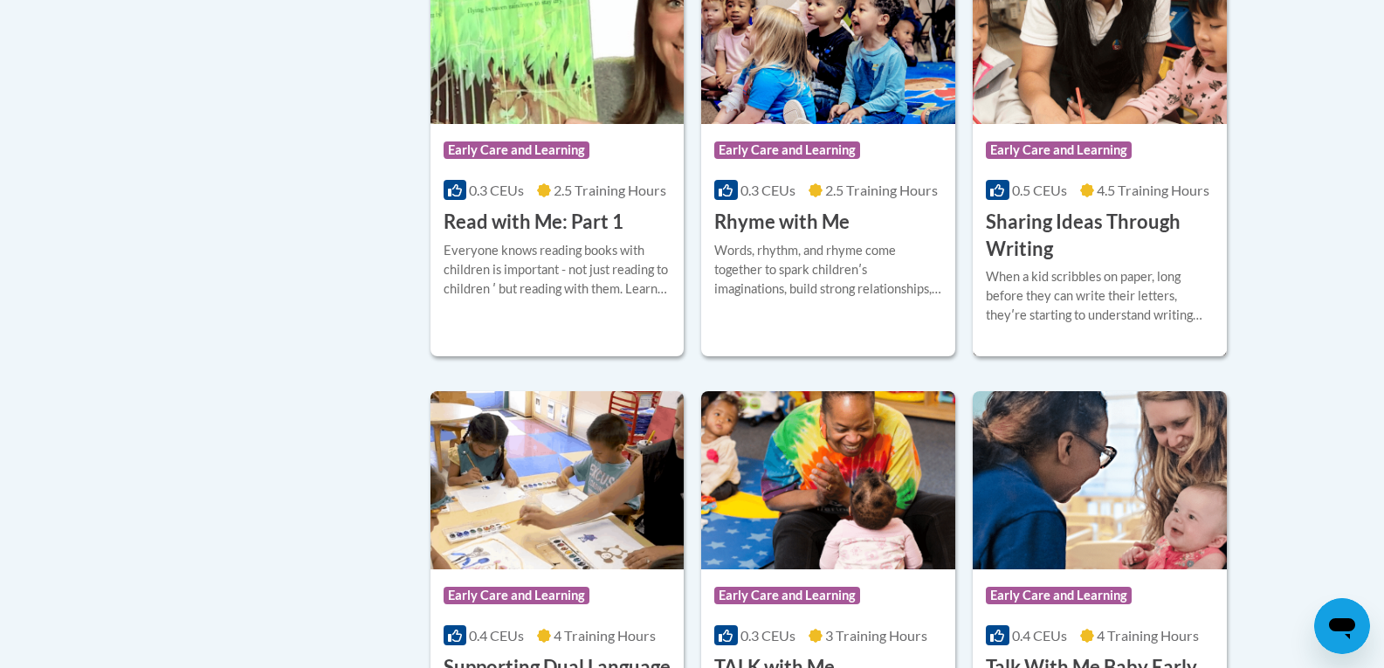
click at [1030, 263] on h3 "Sharing Ideas Through Writing" at bounding box center [1100, 236] width 228 height 54
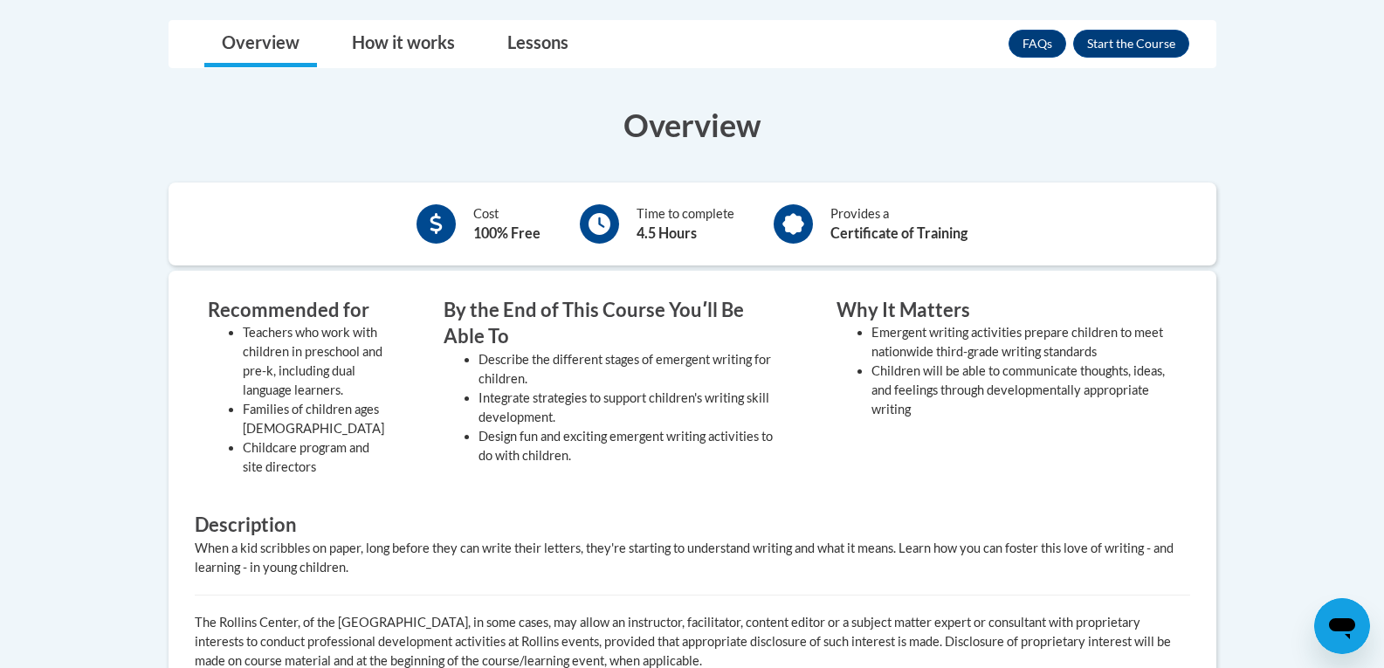
scroll to position [349, 0]
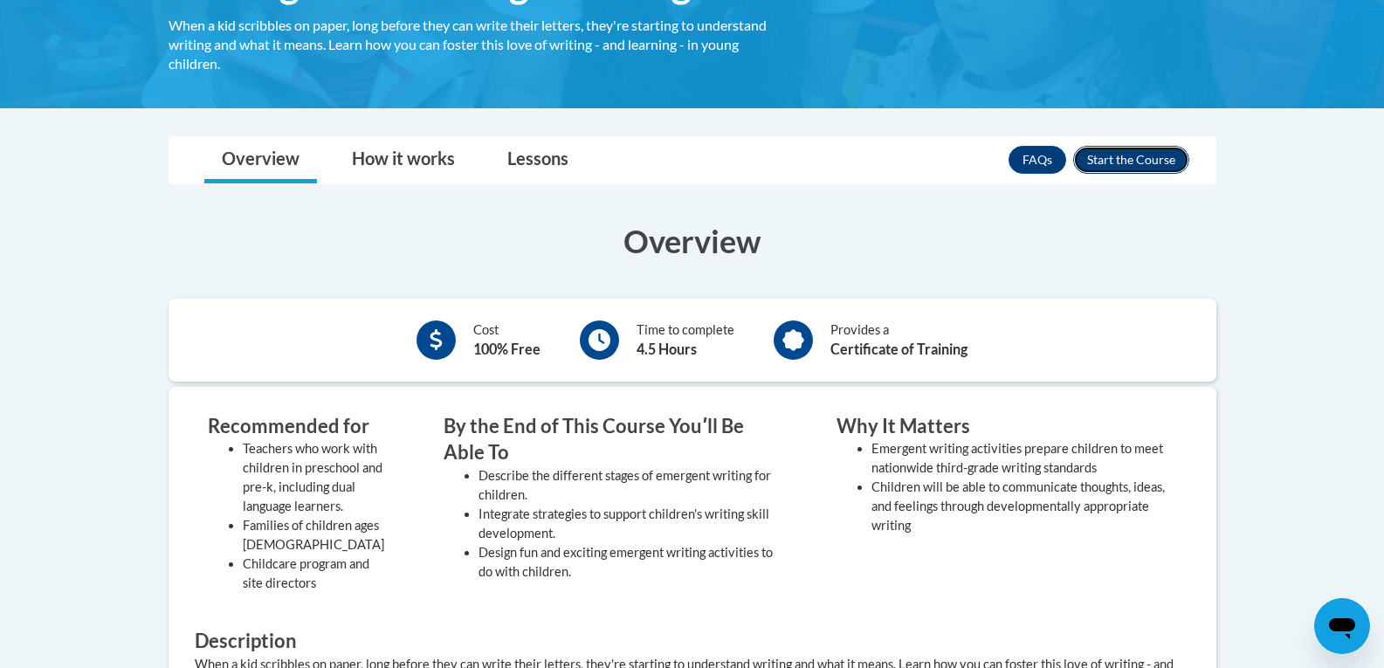
click at [1152, 166] on button "Enroll" at bounding box center [1131, 160] width 116 height 28
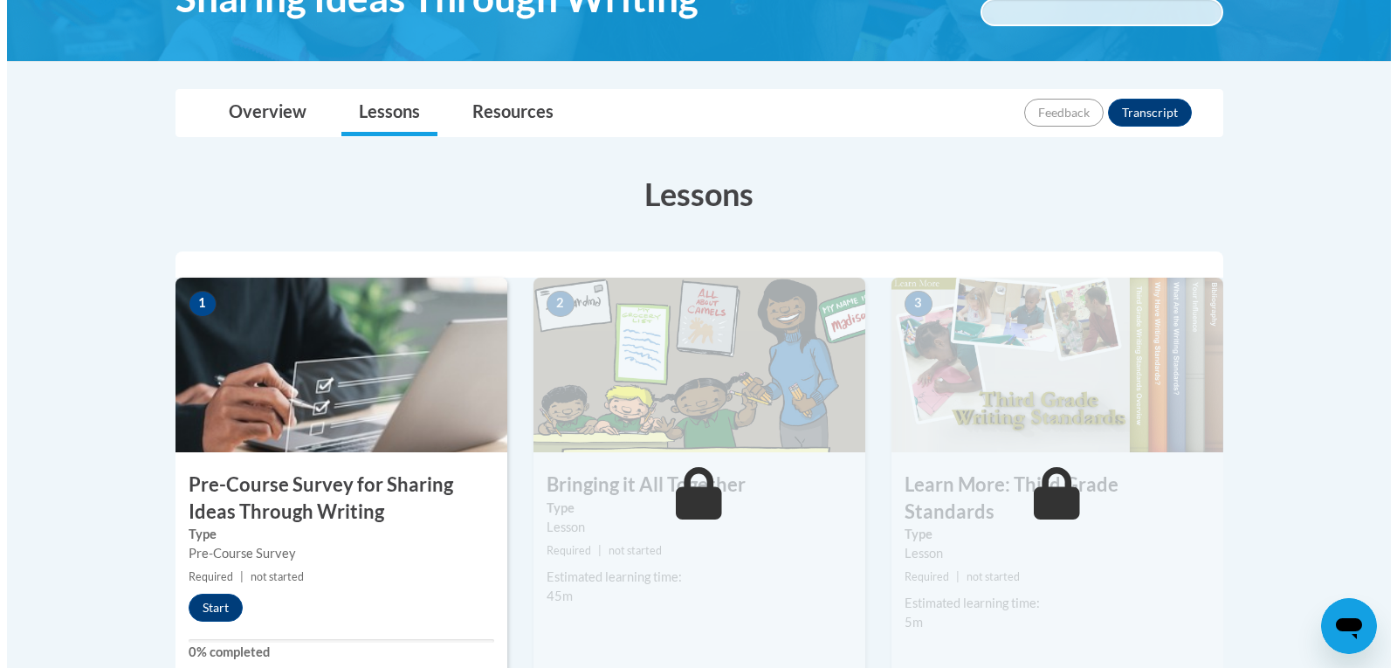
scroll to position [437, 0]
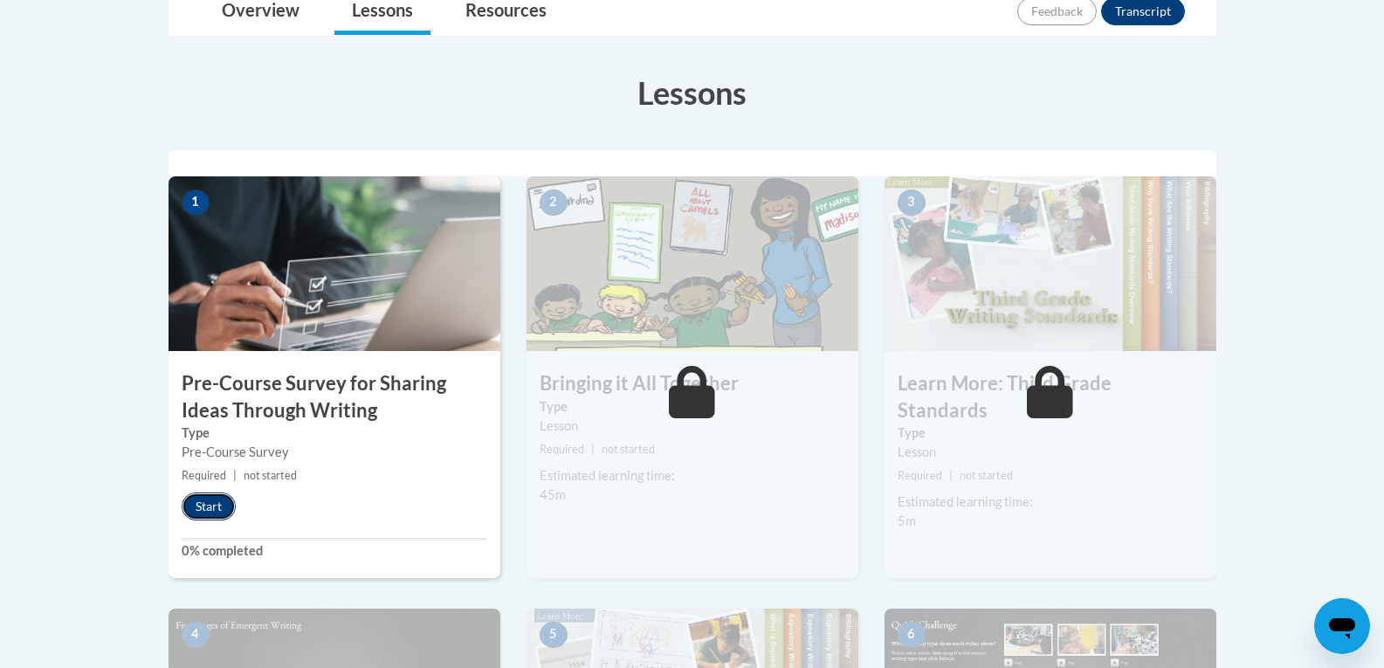
click at [199, 495] on button "Start" at bounding box center [209, 507] width 54 height 28
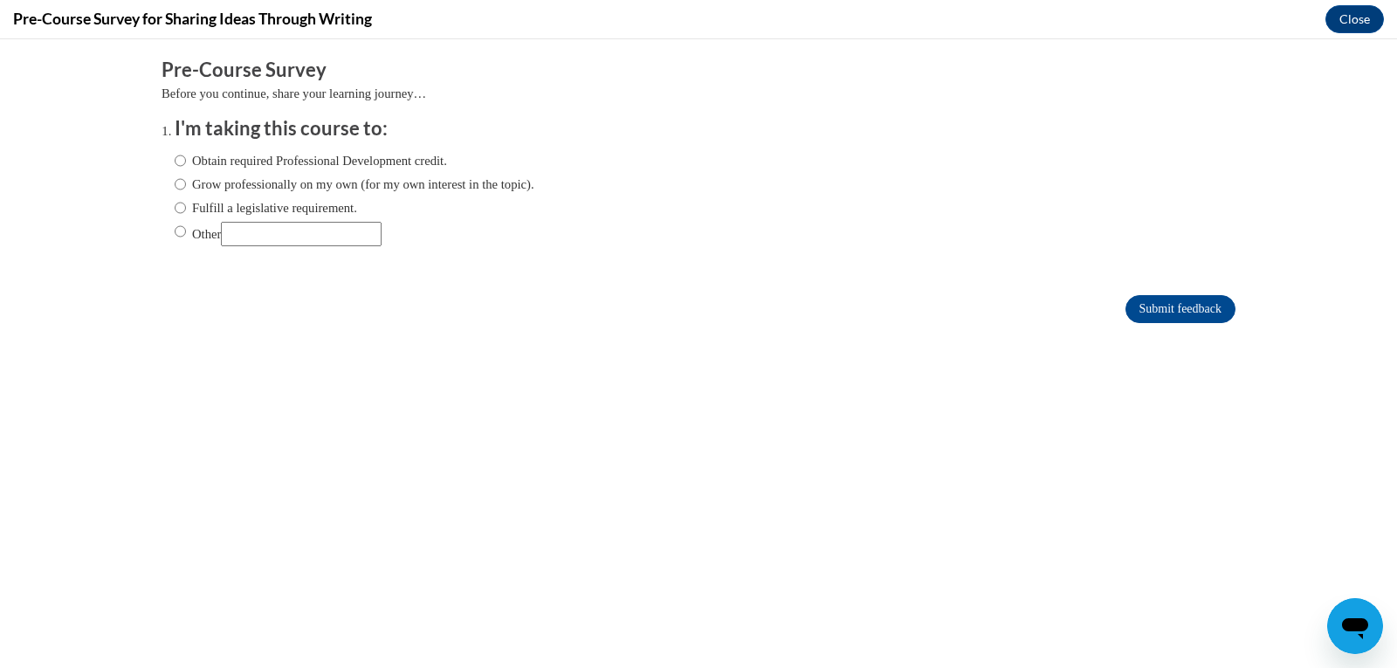
scroll to position [0, 0]
click at [162, 159] on ol "I'm taking this course to: Obtain required Professional Development credit. Gro…" at bounding box center [699, 194] width 1074 height 158
click at [175, 159] on input "Obtain required Professional Development credit." at bounding box center [180, 160] width 11 height 19
radio input "true"
click at [1177, 305] on input "Submit feedback" at bounding box center [1181, 309] width 110 height 28
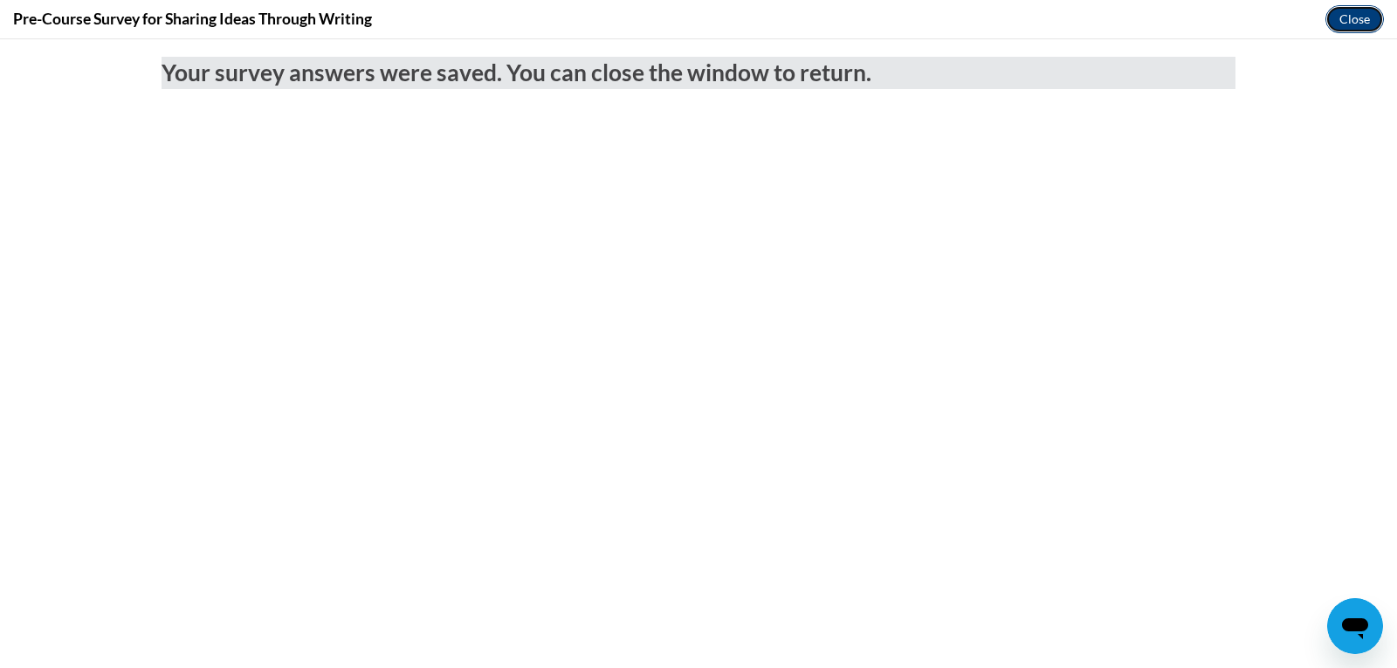
click at [1369, 22] on button "Close" at bounding box center [1355, 19] width 59 height 28
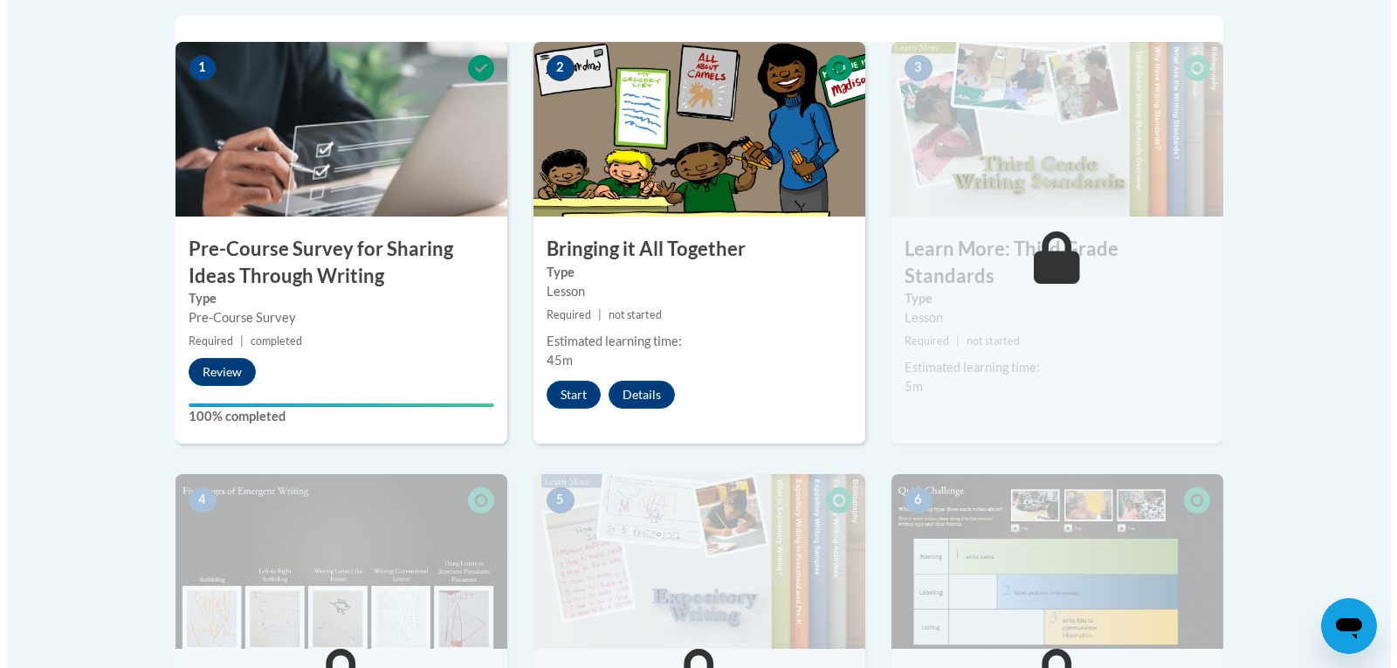
scroll to position [611, 0]
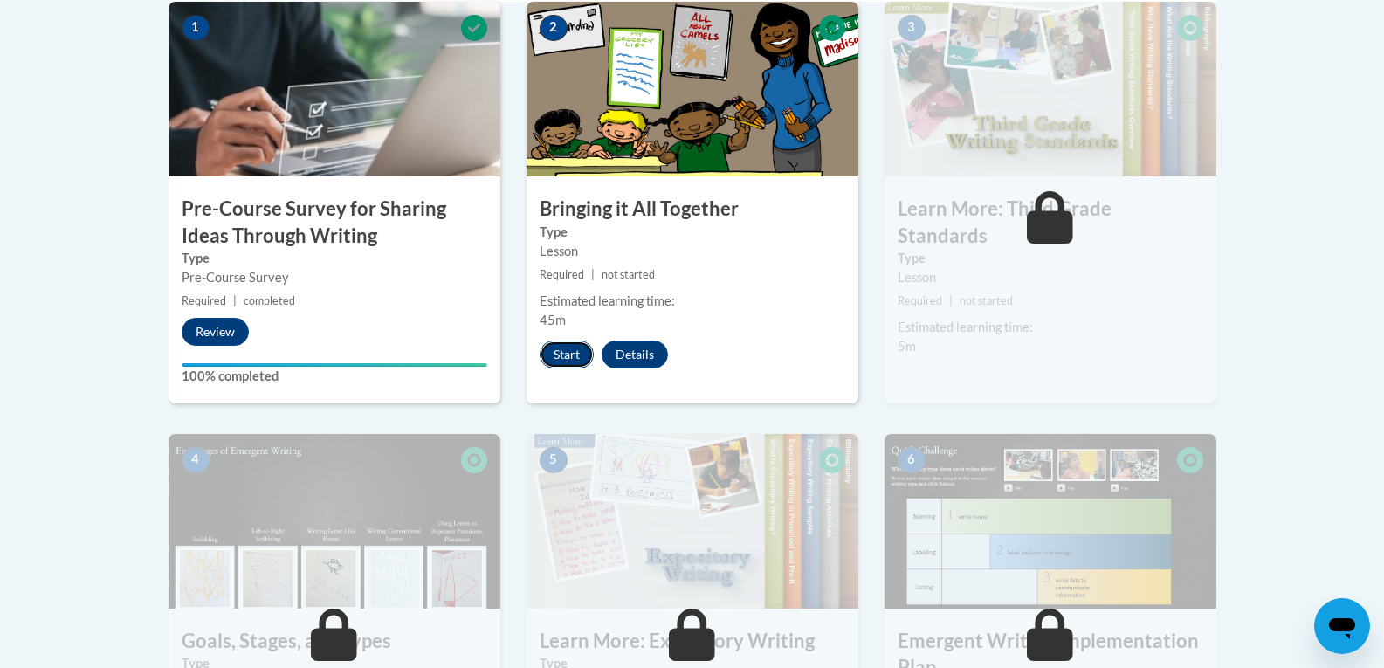
click at [573, 362] on button "Start" at bounding box center [567, 355] width 54 height 28
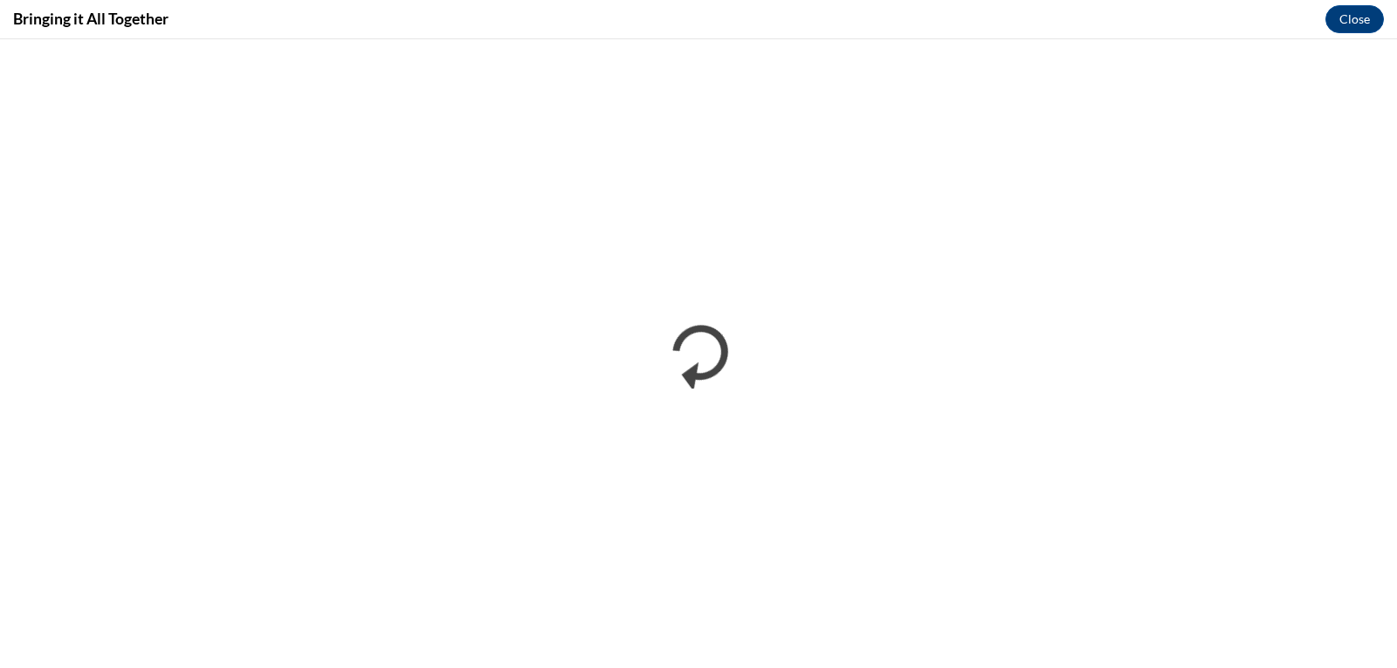
scroll to position [0, 0]
